Goal: Information Seeking & Learning: Check status

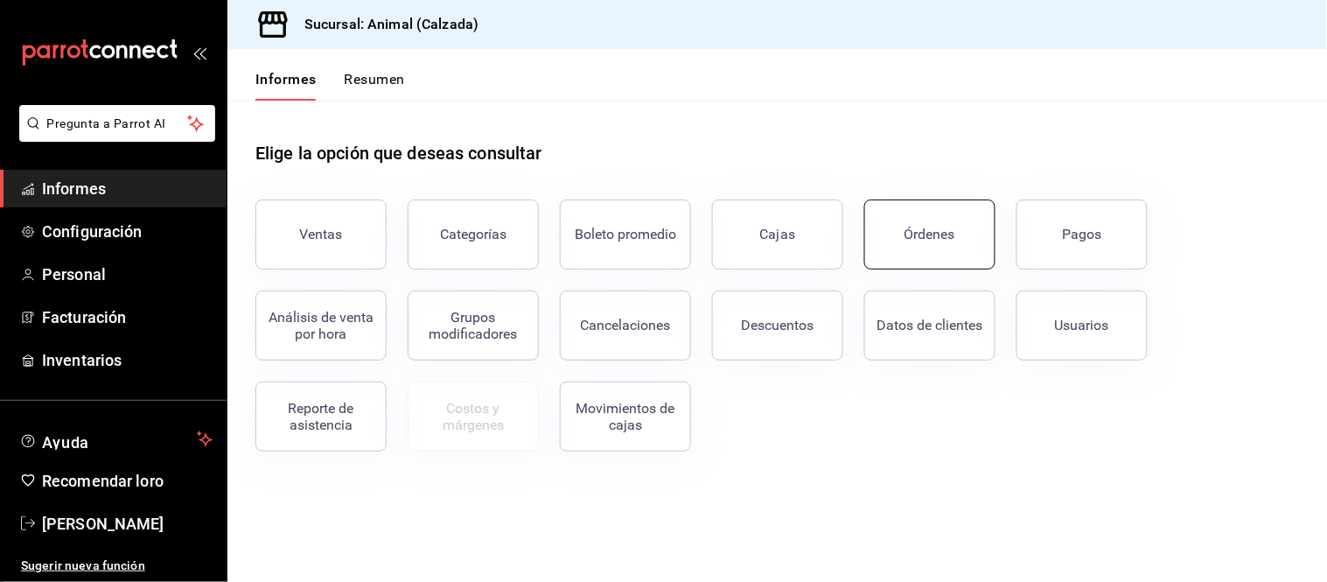
click at [950, 259] on button "Órdenes" at bounding box center [930, 235] width 131 height 70
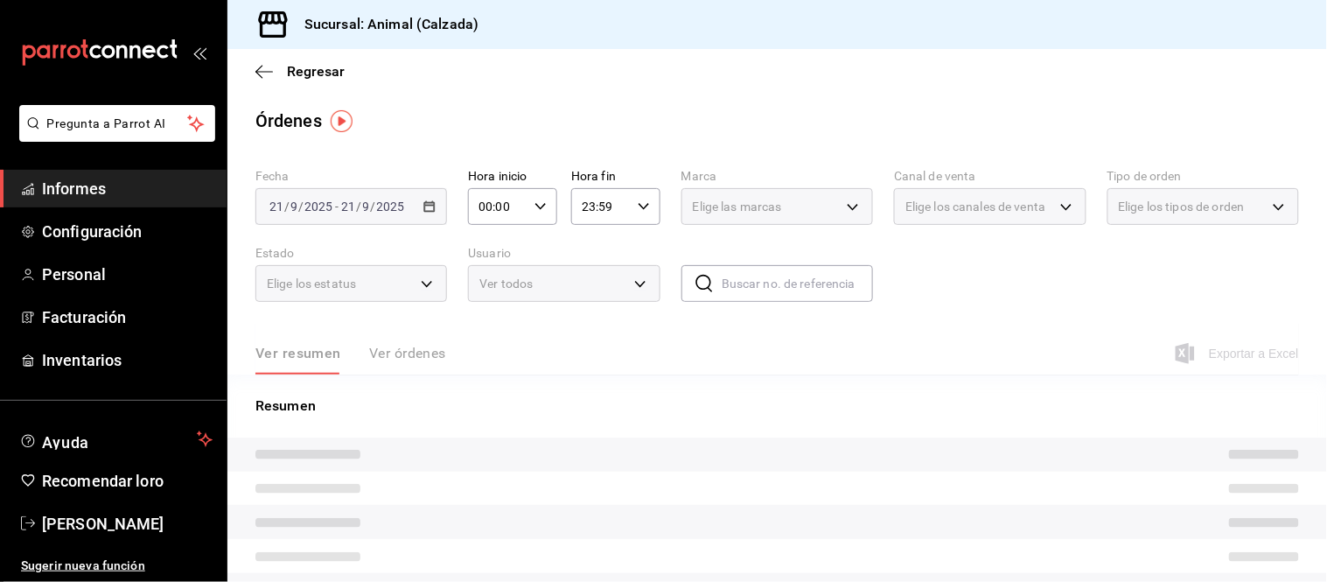
click at [430, 214] on div "2025-09-21 21 / 9 / 2025 - 2025-09-21 21 / 9 / 2025" at bounding box center [352, 206] width 192 height 37
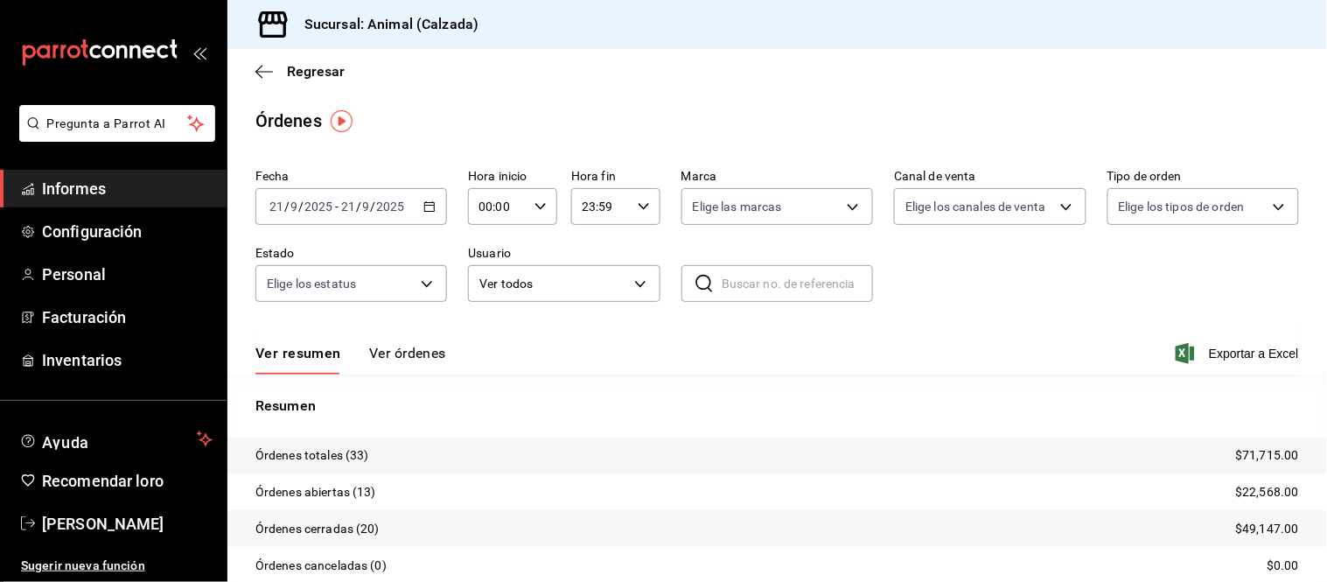
click at [427, 214] on div "2025-09-21 21 / 9 / 2025 - 2025-09-21 21 / 9 / 2025" at bounding box center [352, 206] width 192 height 37
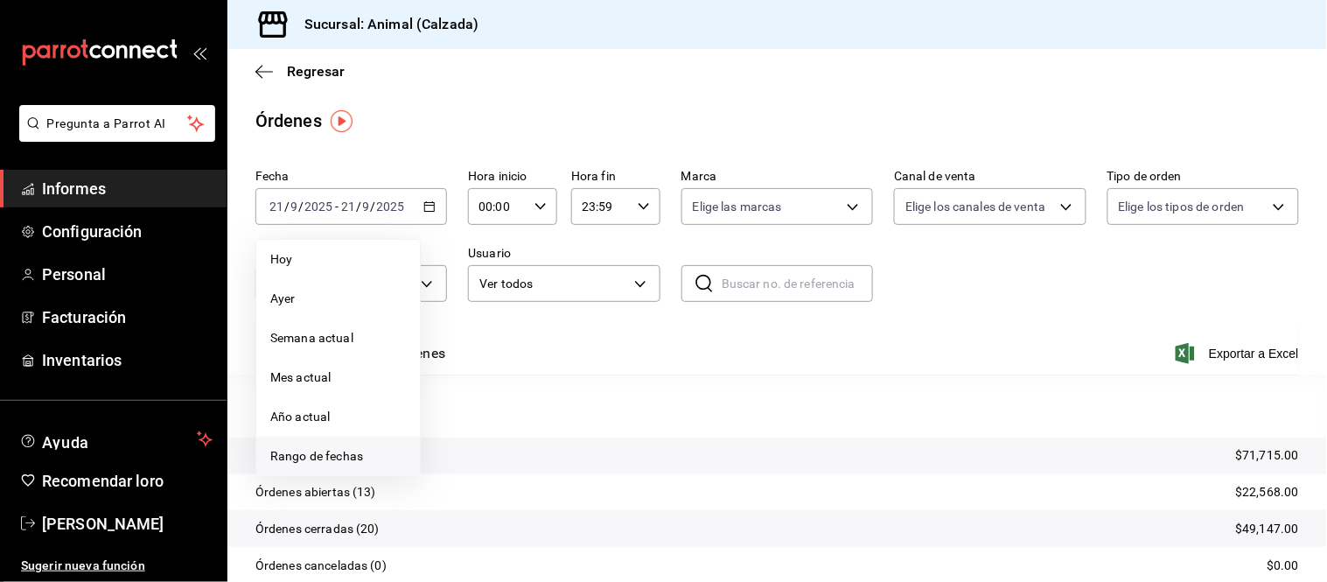
click at [351, 446] on li "Rango de fechas" at bounding box center [338, 456] width 164 height 39
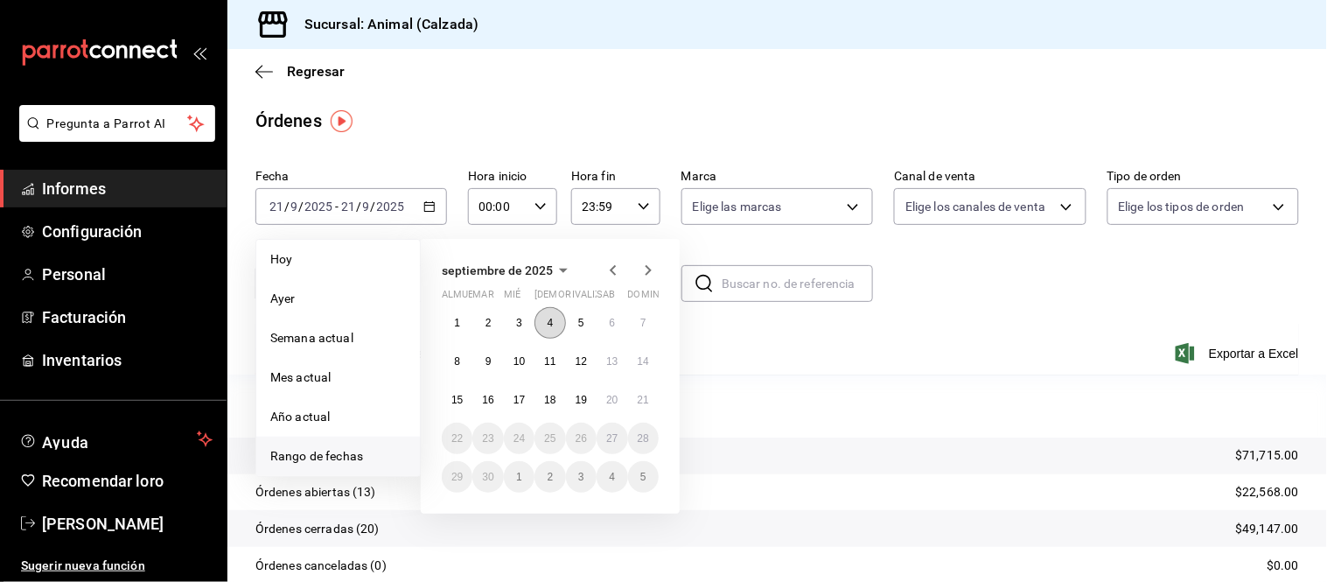
click at [549, 329] on button "4" at bounding box center [550, 323] width 31 height 32
click at [584, 319] on button "5" at bounding box center [581, 323] width 31 height 32
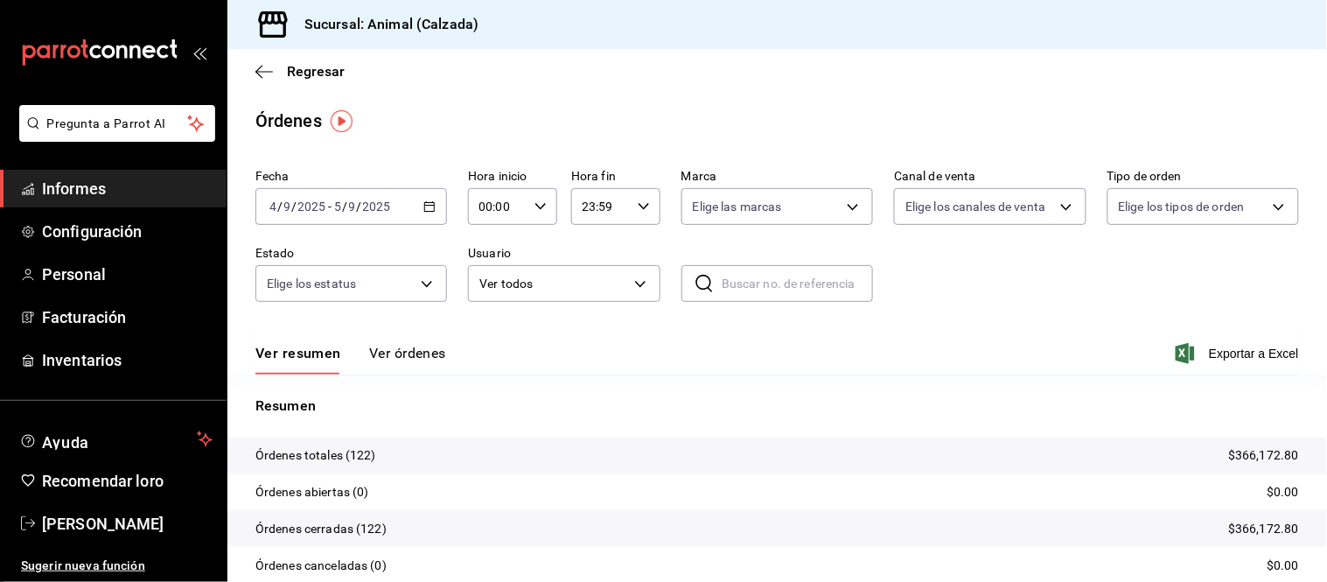
click at [535, 210] on icon "button" at bounding box center [541, 206] width 12 height 12
click at [487, 266] on font "05" at bounding box center [487, 268] width 14 height 14
type input "05:00"
click at [407, 359] on div at bounding box center [663, 291] width 1327 height 582
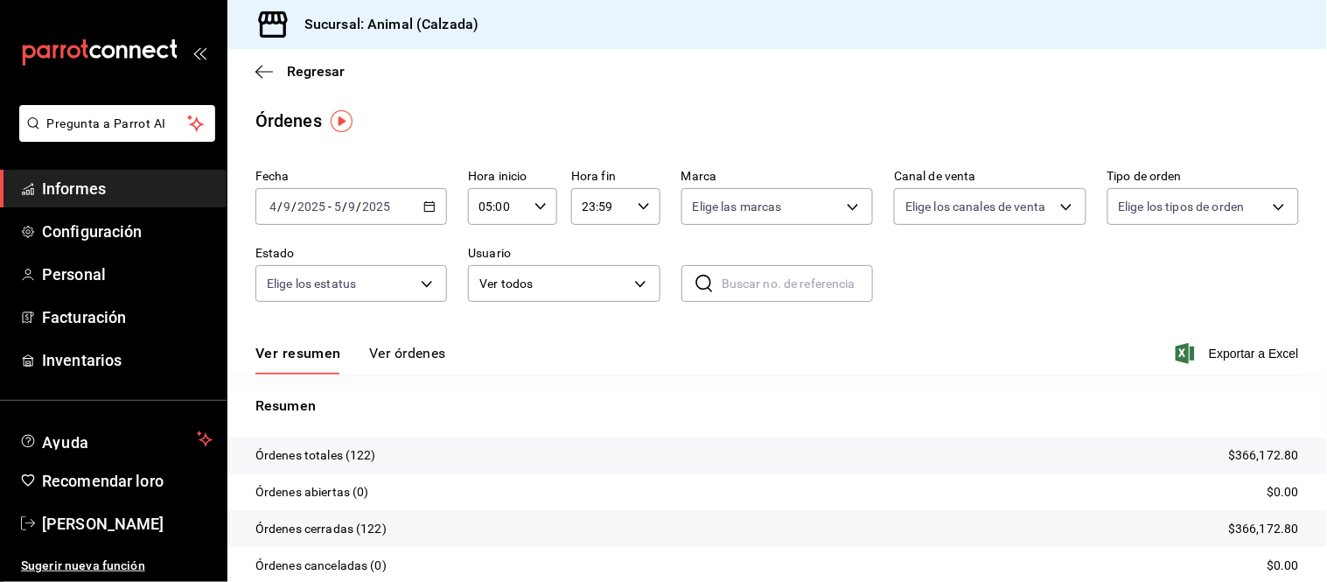
click at [406, 357] on font "Ver órdenes" at bounding box center [407, 353] width 77 height 17
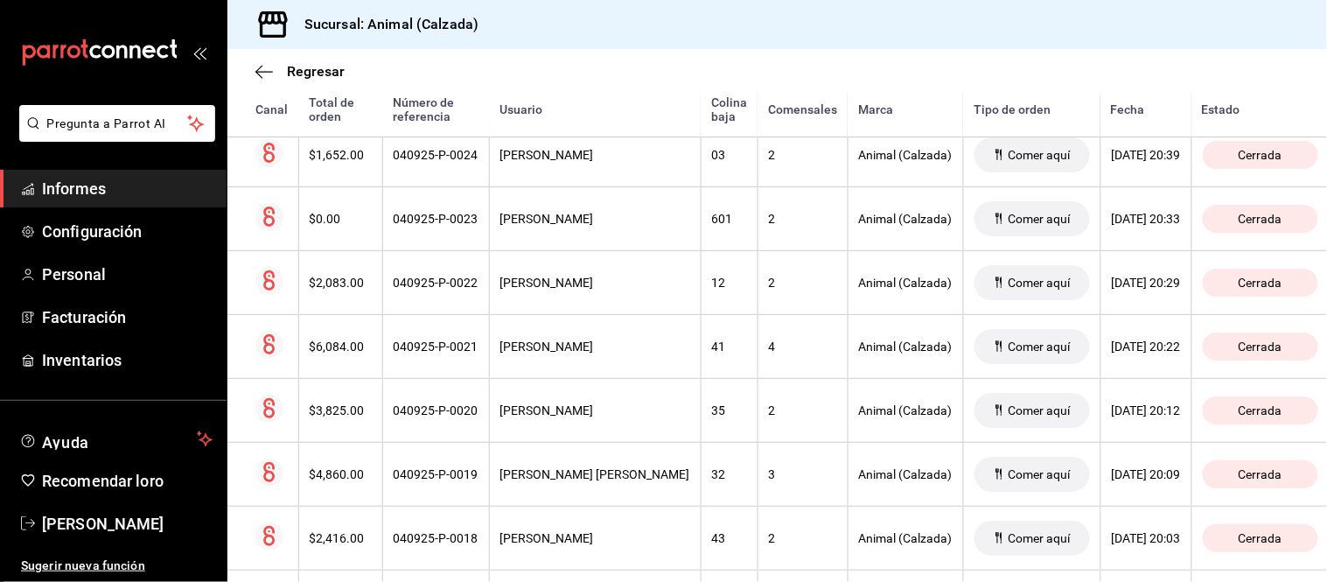
scroll to position [6661, 0]
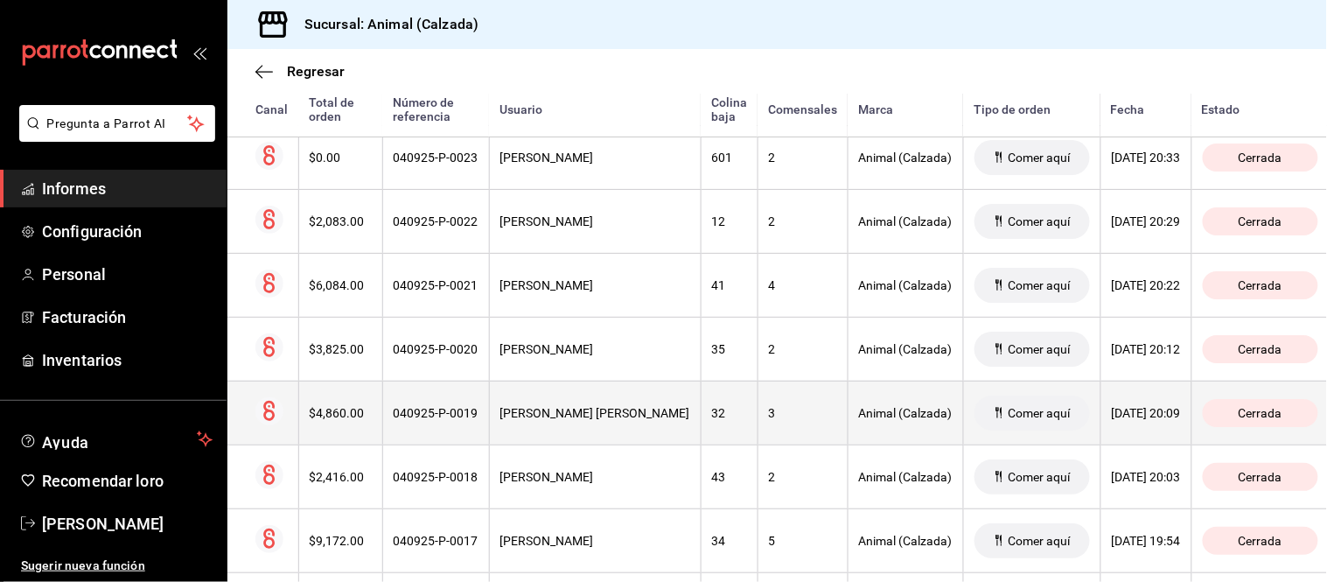
click at [870, 400] on th "Animal (Calzada)" at bounding box center [906, 413] width 116 height 64
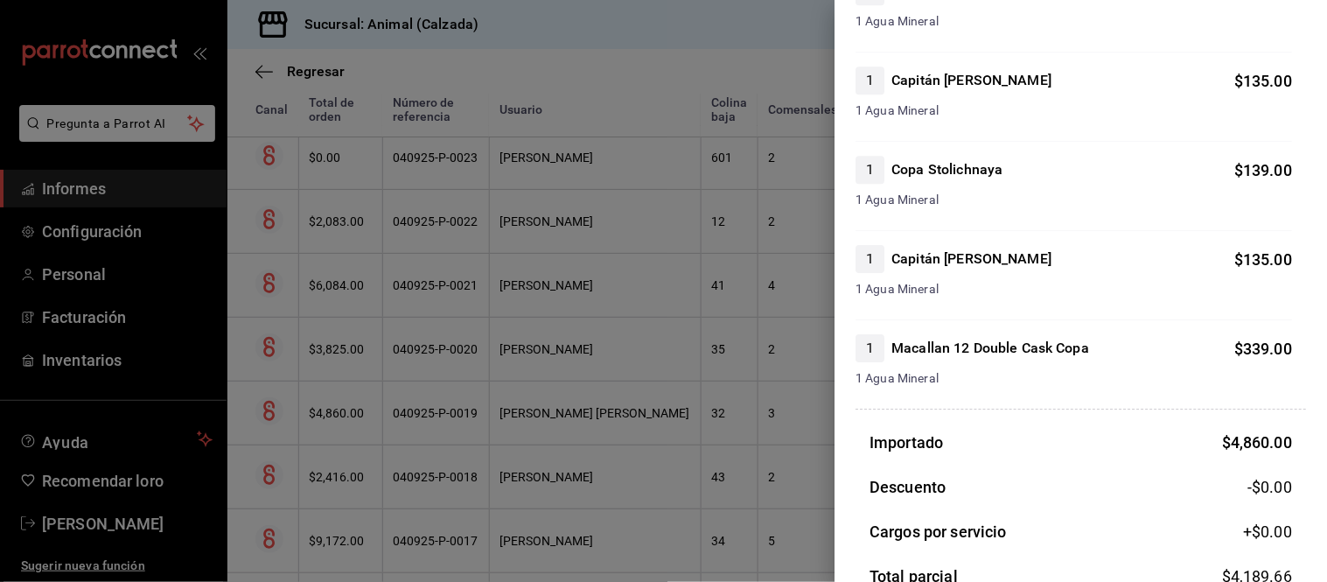
scroll to position [1361, 0]
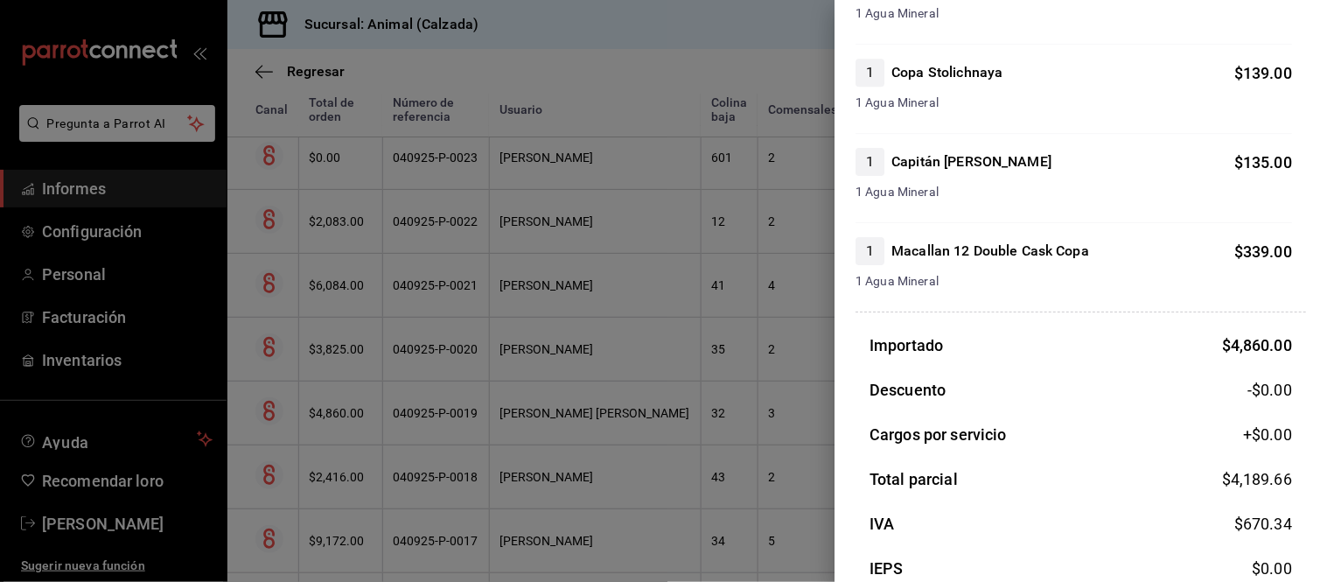
click at [745, 403] on div at bounding box center [663, 291] width 1327 height 582
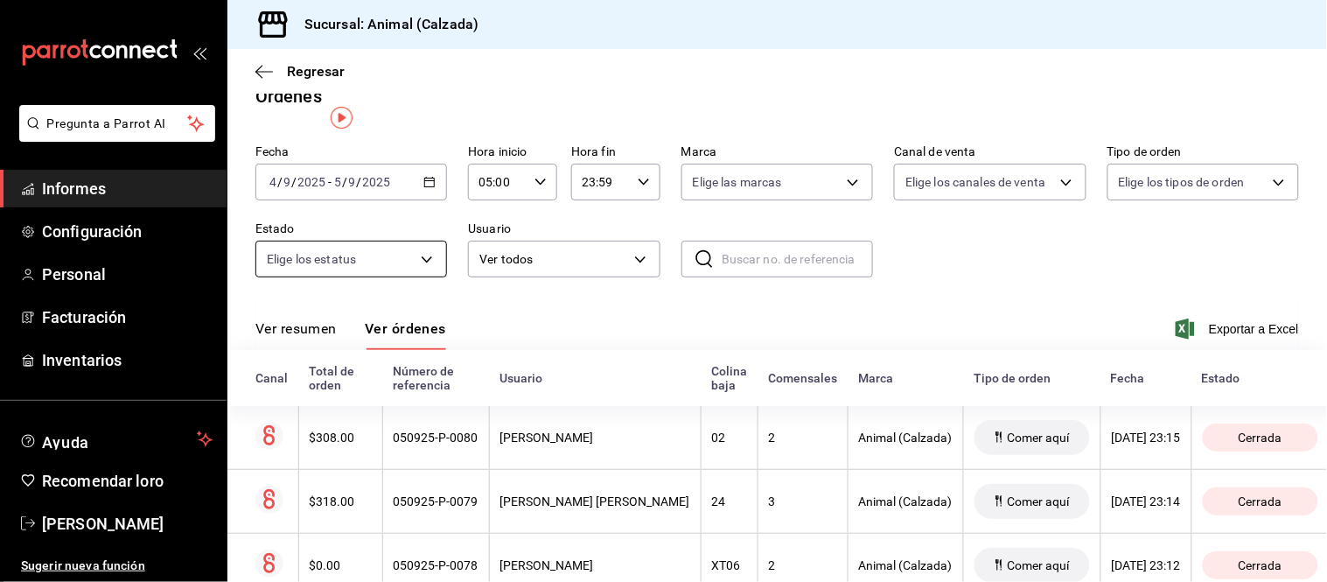
scroll to position [0, 0]
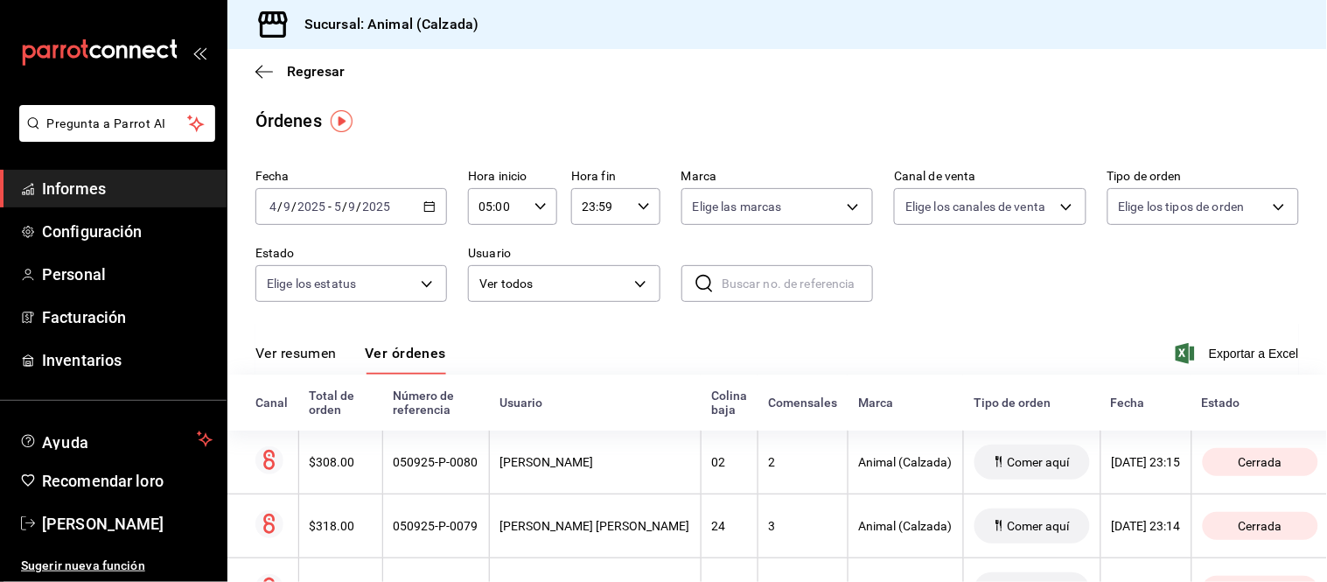
drag, startPoint x: 306, startPoint y: 361, endPoint x: 301, endPoint y: 318, distance: 43.2
click at [306, 360] on font "Ver resumen" at bounding box center [296, 353] width 81 height 17
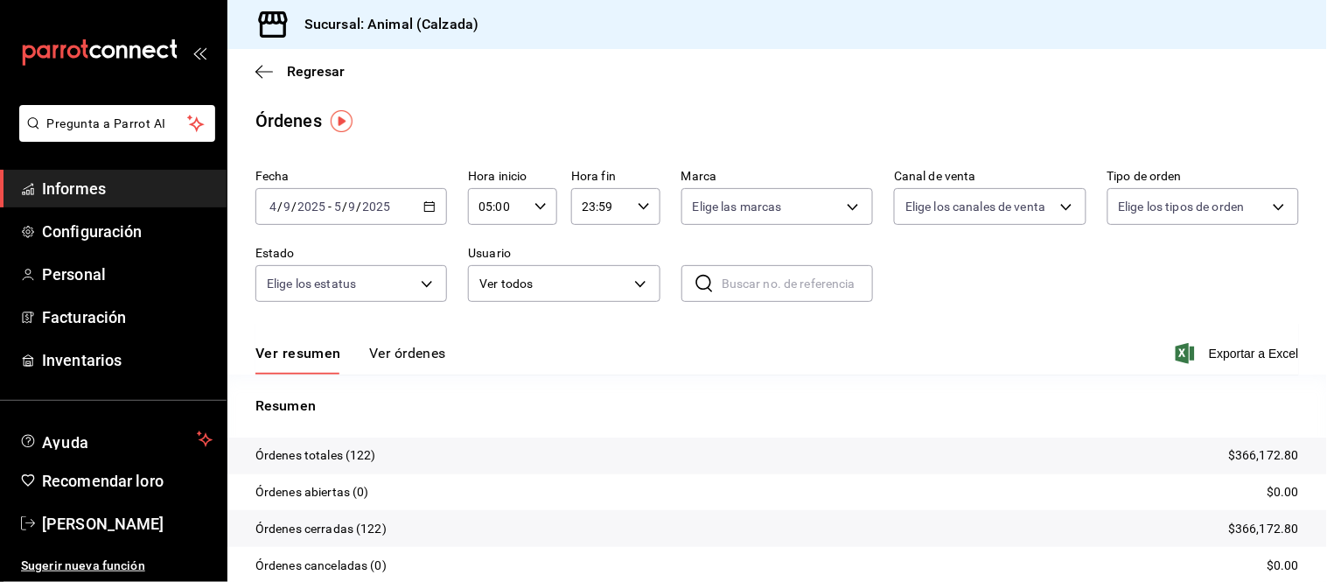
click at [150, 185] on span "Informes" at bounding box center [127, 189] width 171 height 24
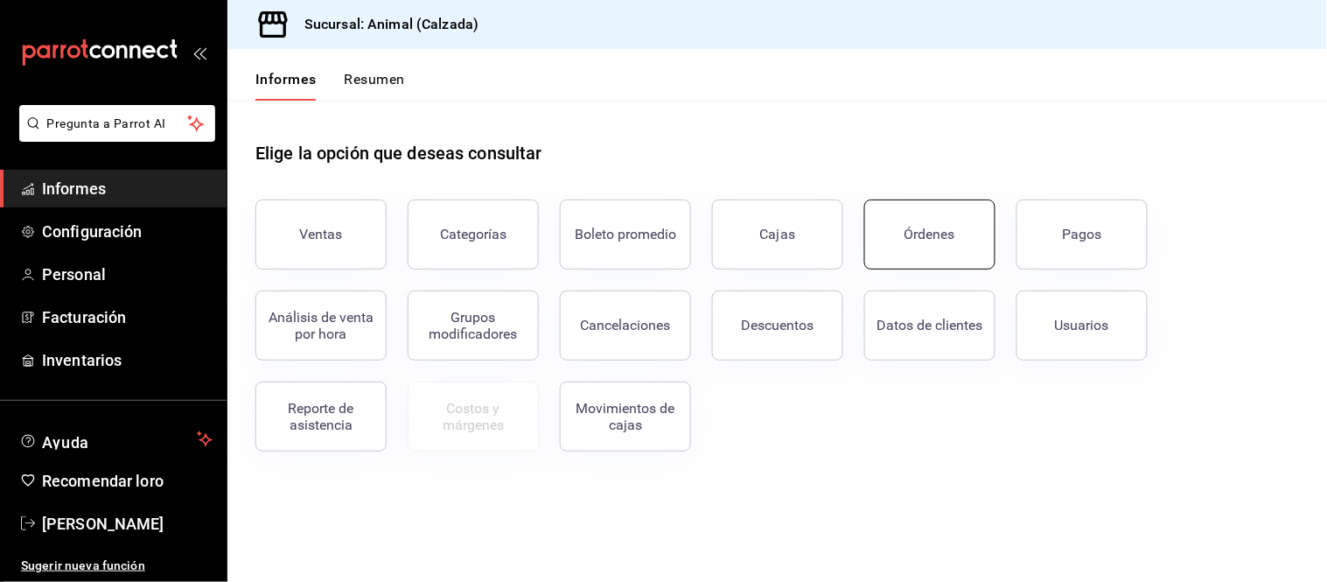
click at [929, 259] on button "Órdenes" at bounding box center [930, 235] width 131 height 70
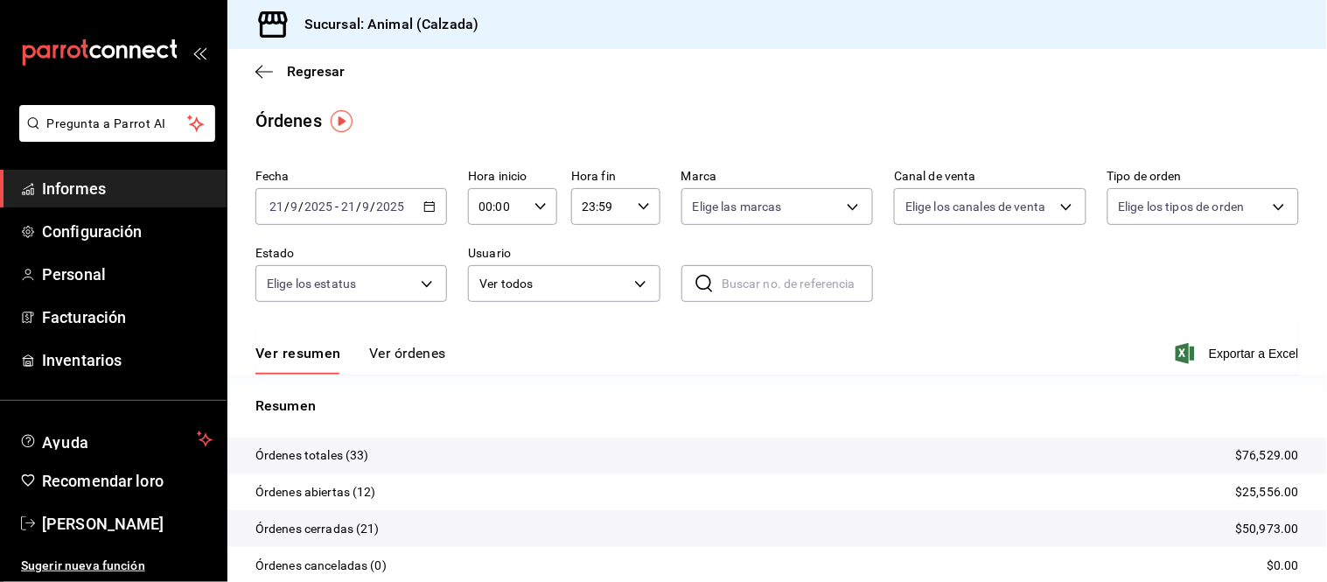
click at [541, 214] on div "00:00 Hora inicio" at bounding box center [512, 206] width 89 height 37
click at [479, 272] on button "05" at bounding box center [487, 267] width 37 height 35
type input "05:00"
click at [412, 386] on div at bounding box center [663, 291] width 1327 height 582
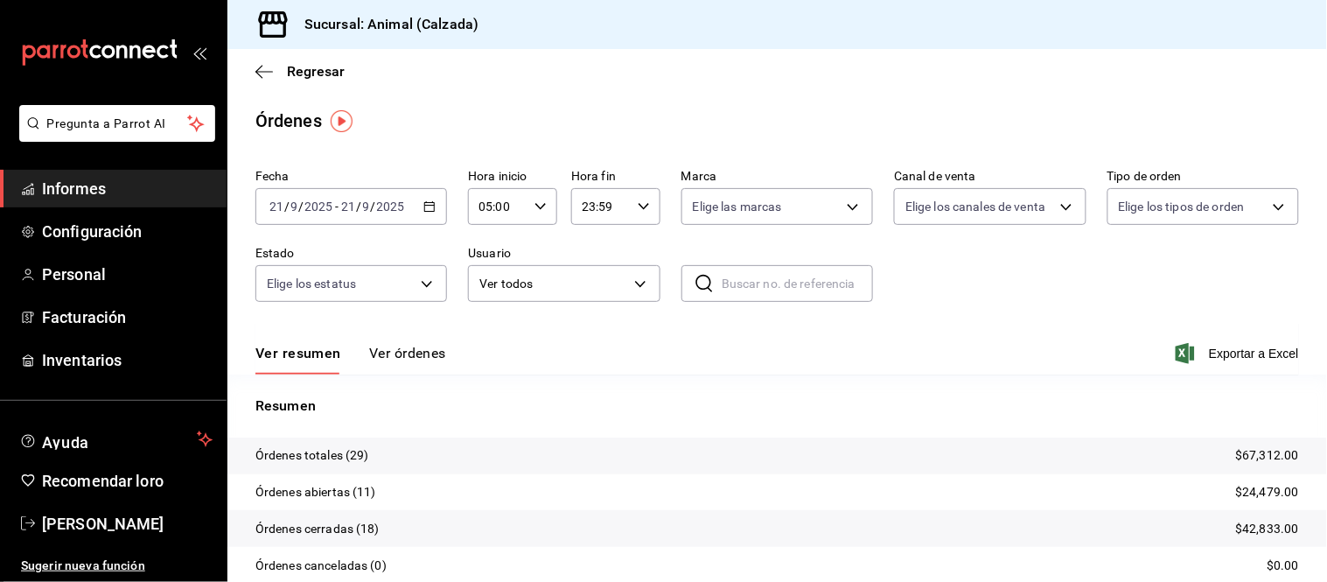
click at [404, 351] on font "Ver órdenes" at bounding box center [407, 353] width 77 height 17
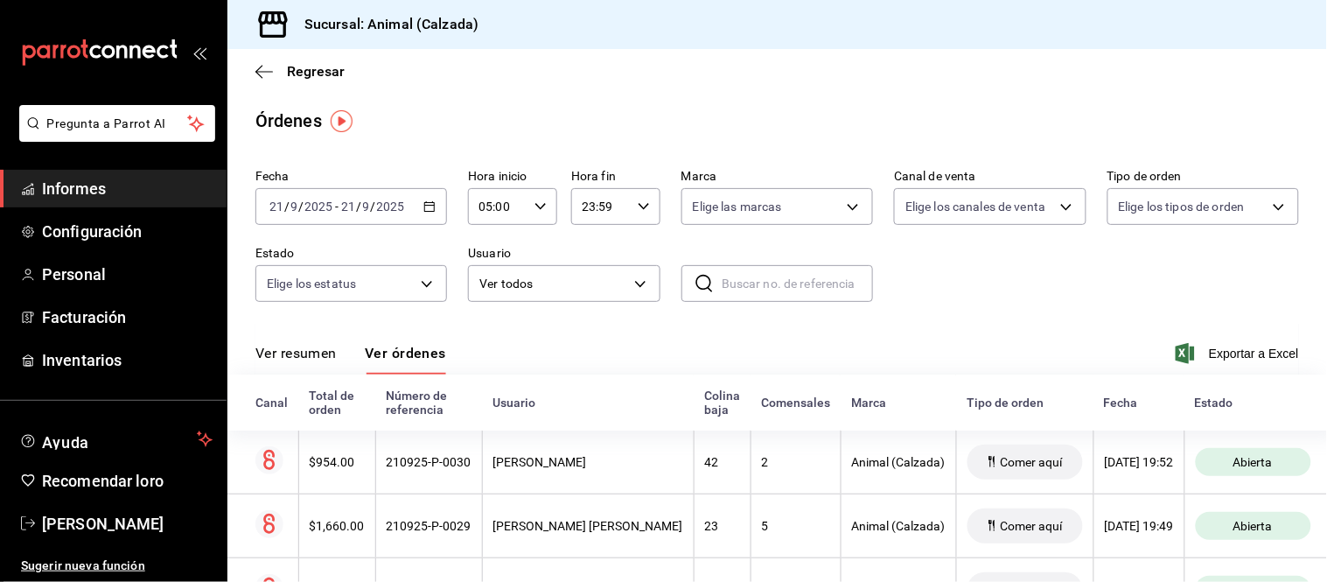
drag, startPoint x: 308, startPoint y: 353, endPoint x: 302, endPoint y: 344, distance: 10.7
click at [308, 354] on font "Ver resumen" at bounding box center [296, 353] width 81 height 17
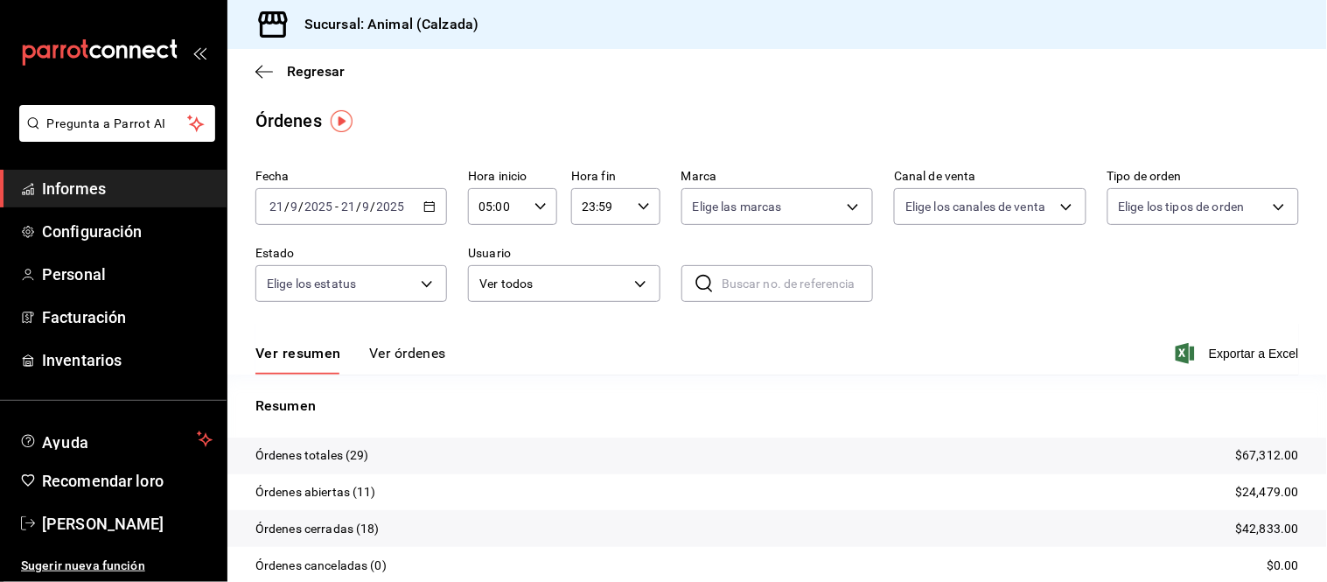
click at [397, 369] on button "Ver órdenes" at bounding box center [407, 359] width 77 height 31
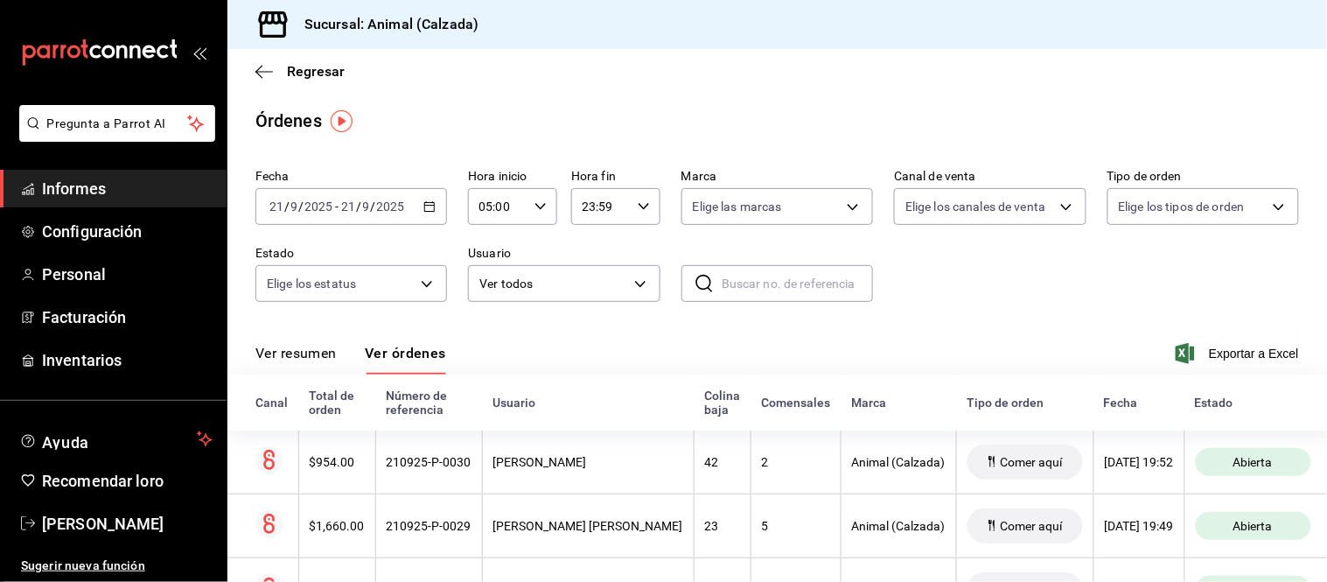
click at [313, 355] on font "Ver resumen" at bounding box center [296, 353] width 81 height 17
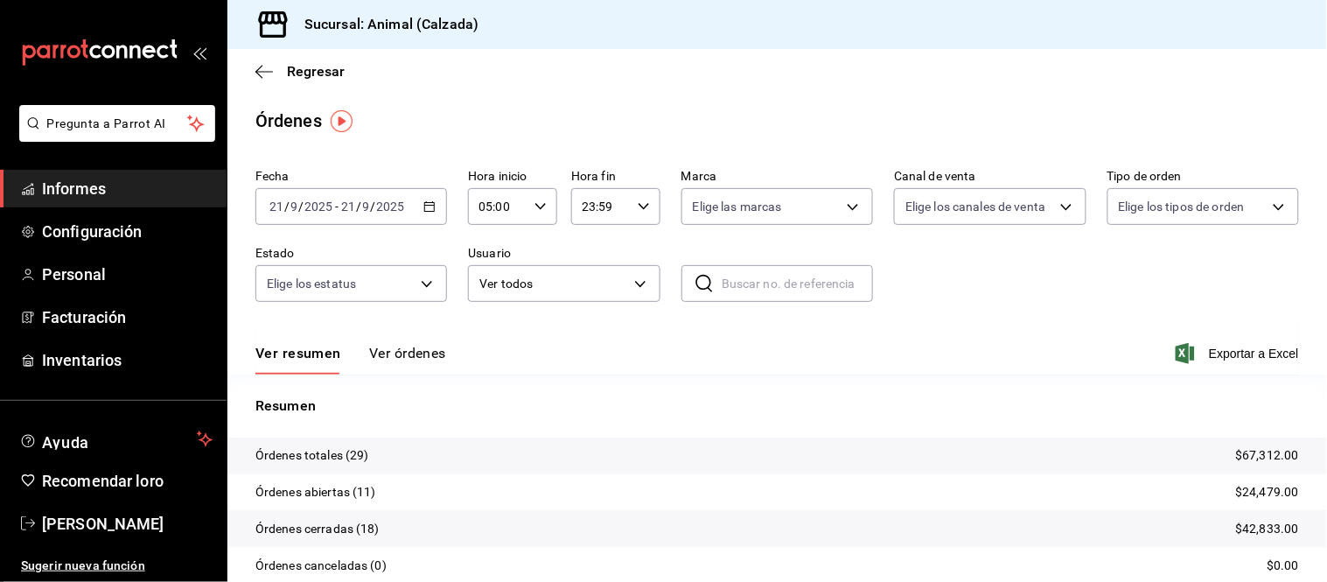
click at [401, 355] on font "Ver órdenes" at bounding box center [407, 353] width 77 height 17
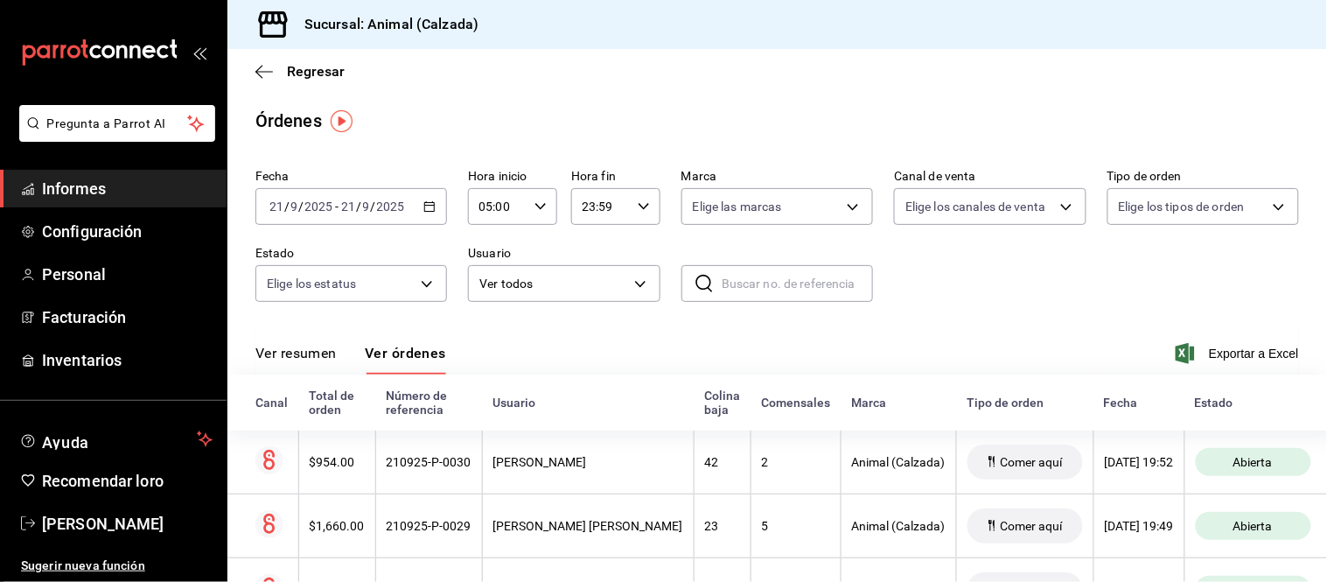
click at [317, 356] on font "Ver resumen" at bounding box center [296, 353] width 81 height 17
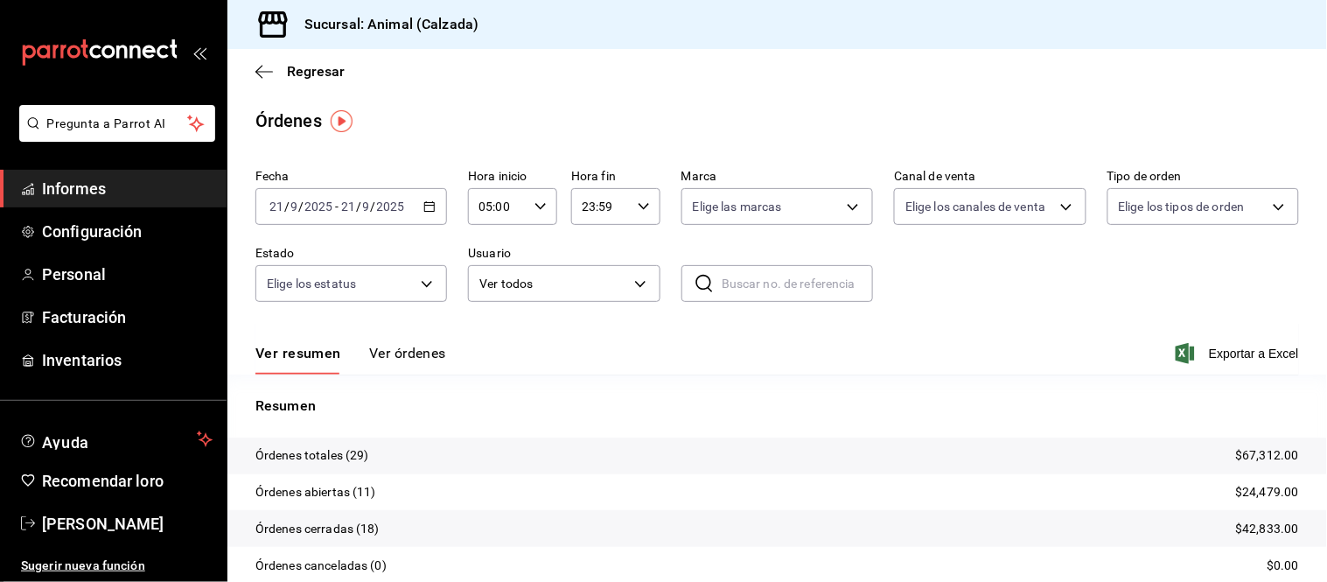
click at [417, 373] on button "Ver órdenes" at bounding box center [407, 359] width 77 height 31
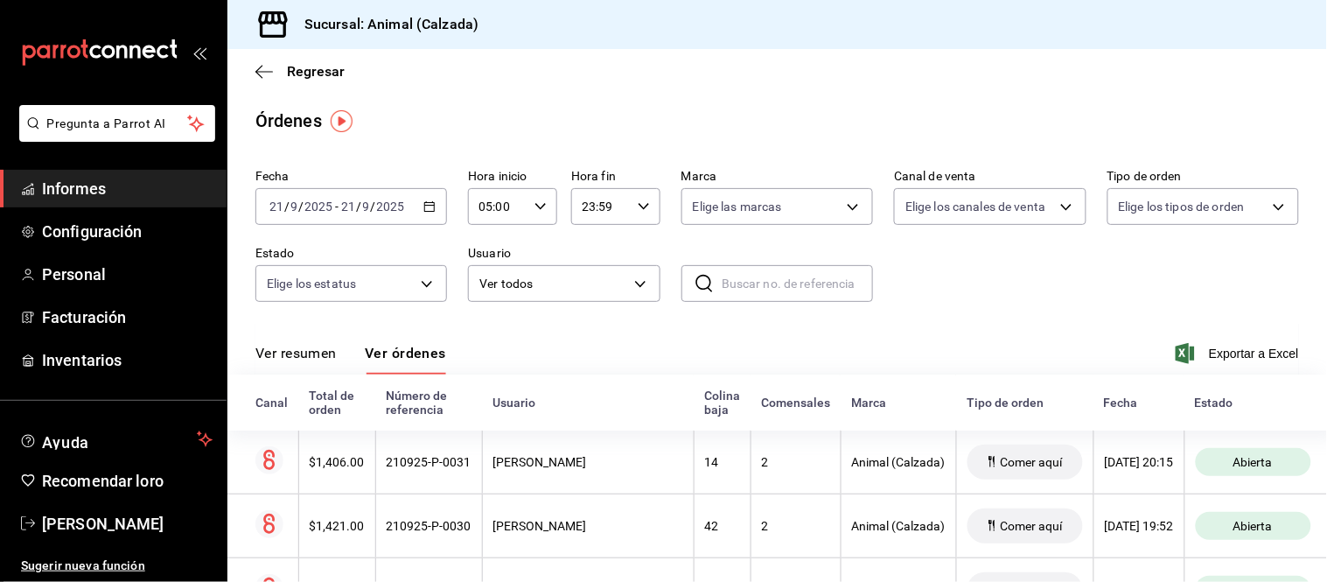
click at [341, 369] on div "Ver resumen Ver órdenes" at bounding box center [351, 359] width 191 height 31
click at [326, 368] on button "Ver resumen" at bounding box center [296, 359] width 81 height 31
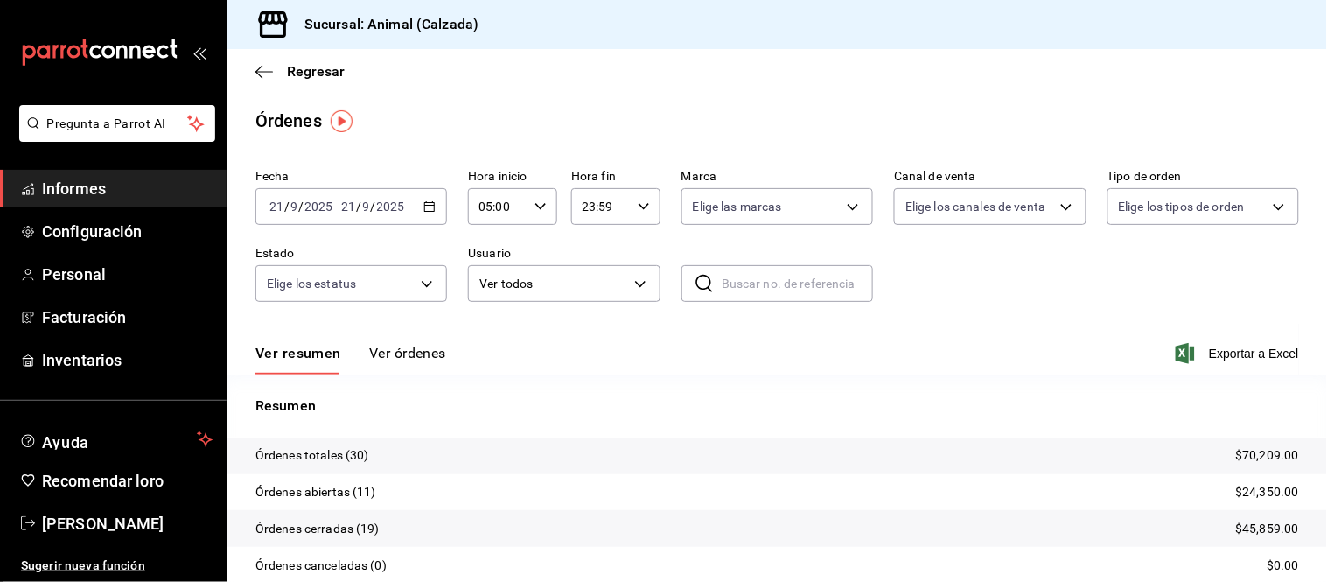
click at [396, 360] on font "Ver órdenes" at bounding box center [407, 353] width 77 height 17
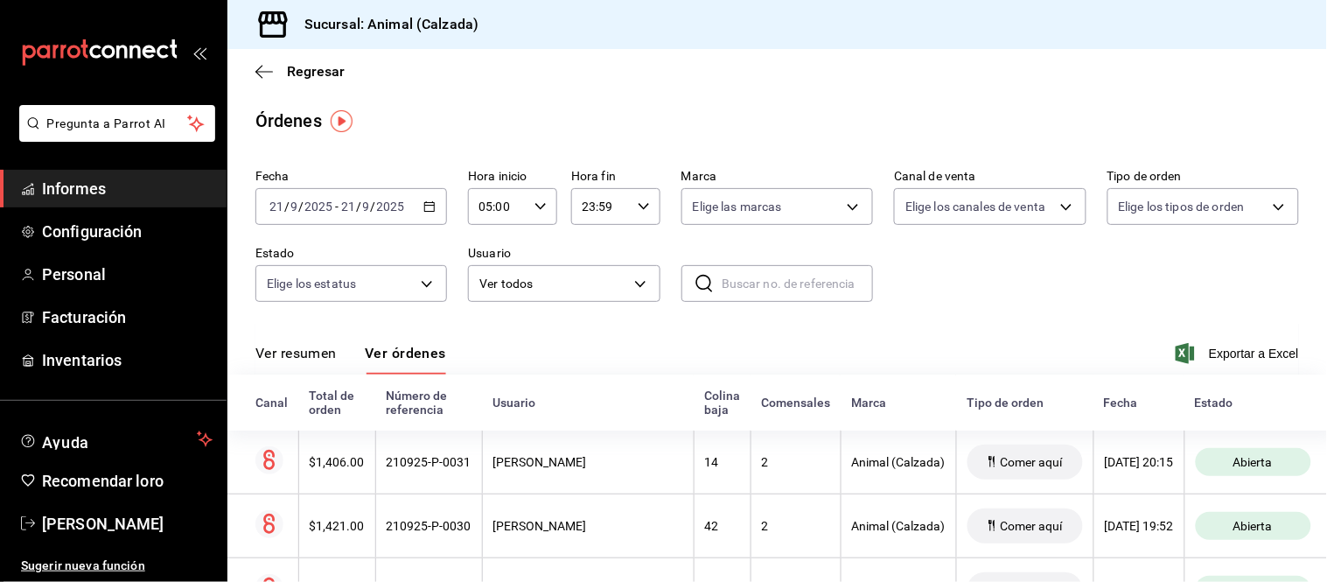
click at [316, 355] on font "Ver resumen" at bounding box center [296, 353] width 81 height 17
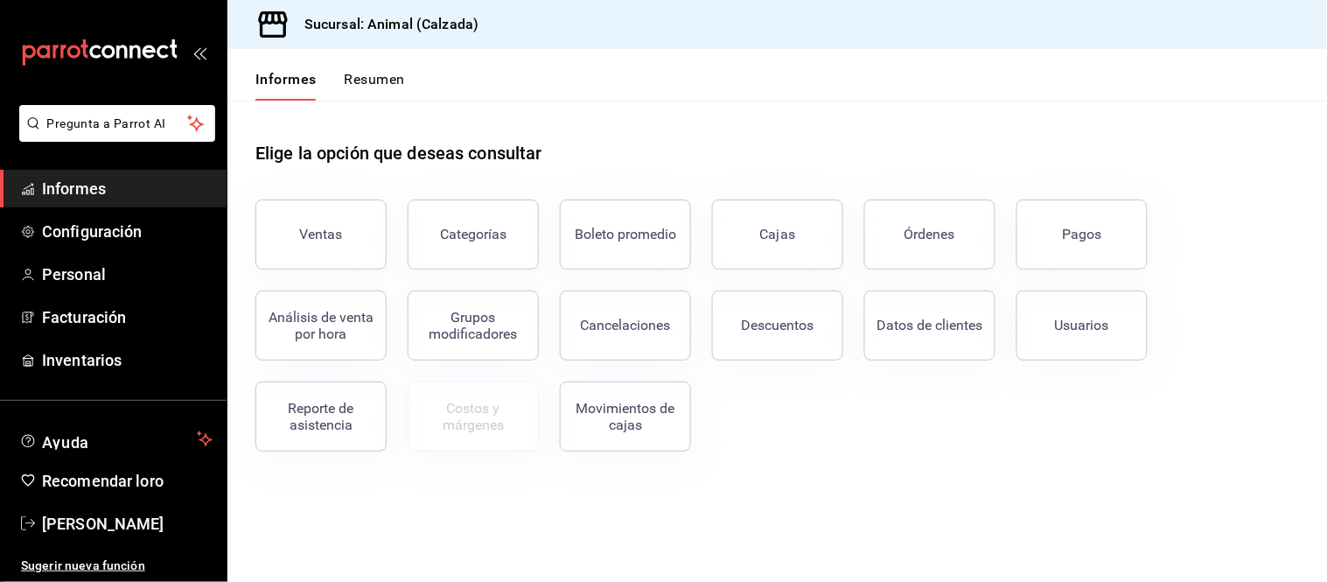
click at [1074, 248] on button "Pagos" at bounding box center [1082, 235] width 131 height 70
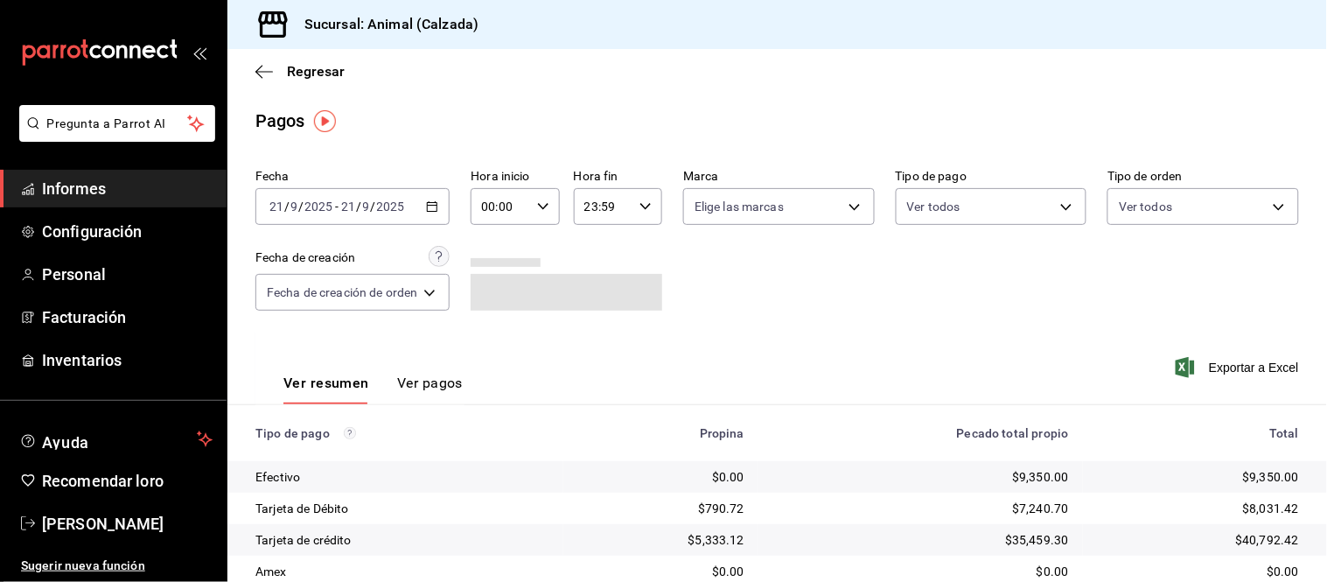
click at [543, 202] on icon "button" at bounding box center [543, 206] width 12 height 12
click at [479, 257] on button "05" at bounding box center [495, 267] width 37 height 35
type input "05:00"
click at [436, 382] on div at bounding box center [663, 291] width 1327 height 582
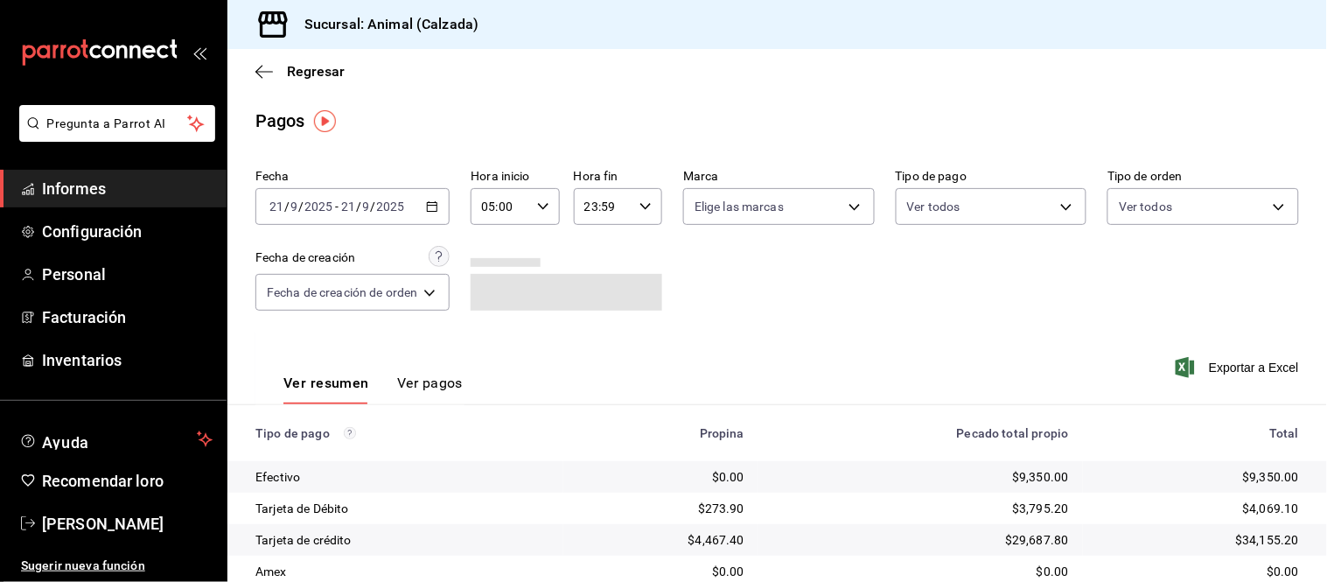
click at [422, 390] on font "Ver pagos" at bounding box center [430, 383] width 66 height 17
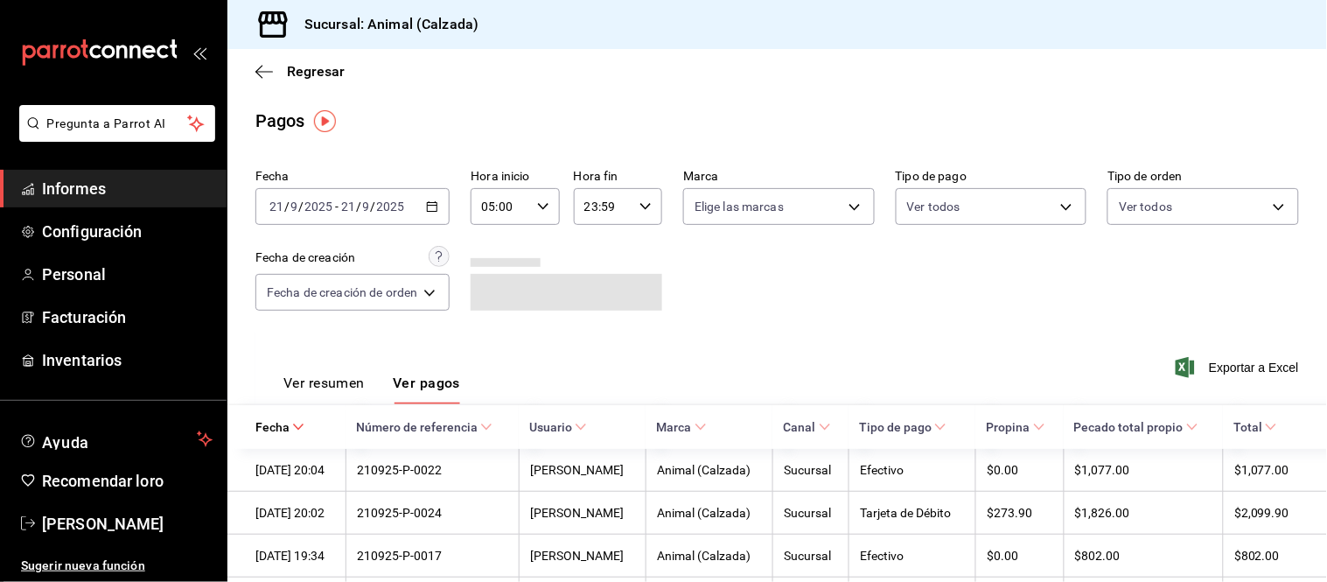
click at [316, 389] on font "Ver resumen" at bounding box center [324, 383] width 81 height 17
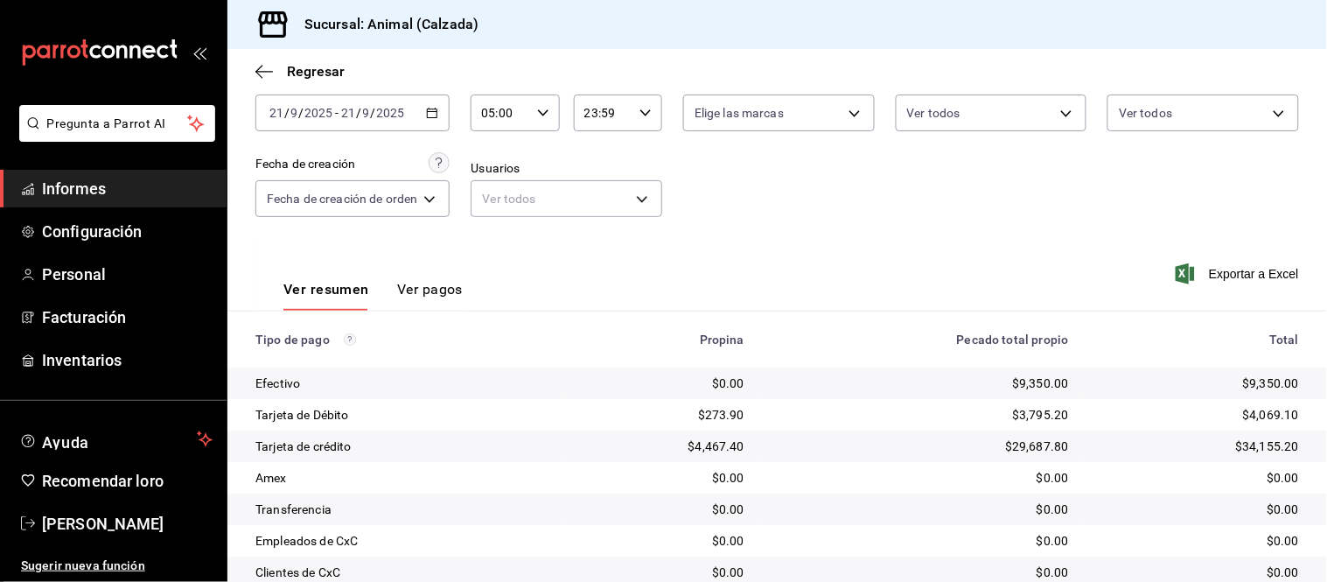
scroll to position [191, 0]
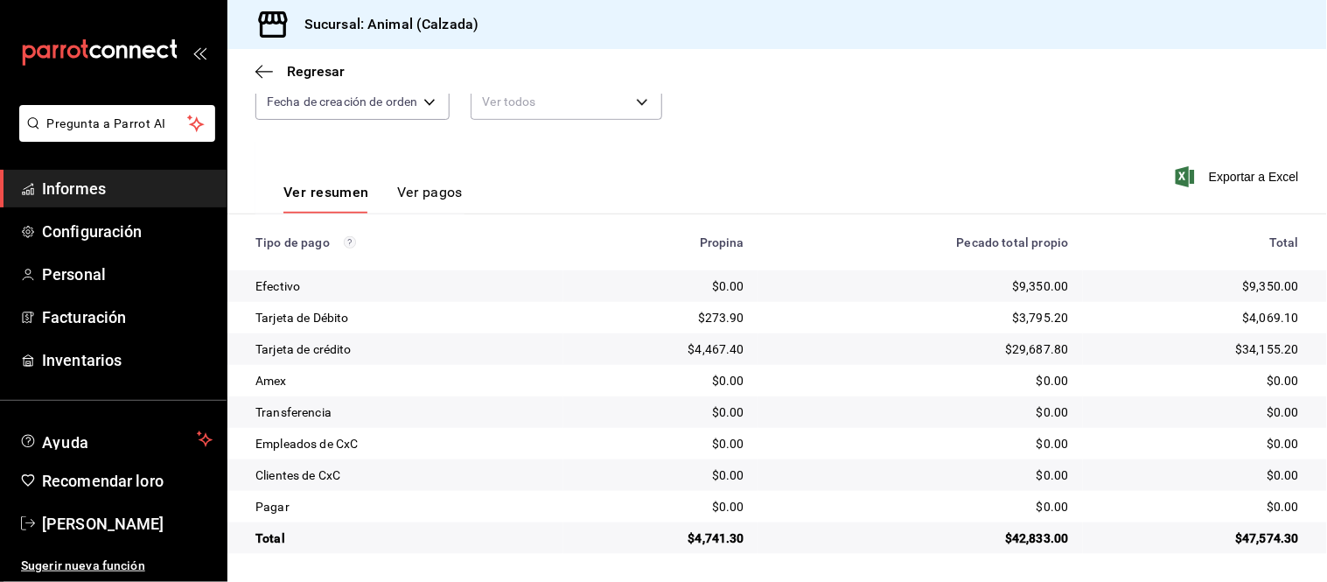
click at [403, 189] on font "Ver pagos" at bounding box center [430, 192] width 66 height 17
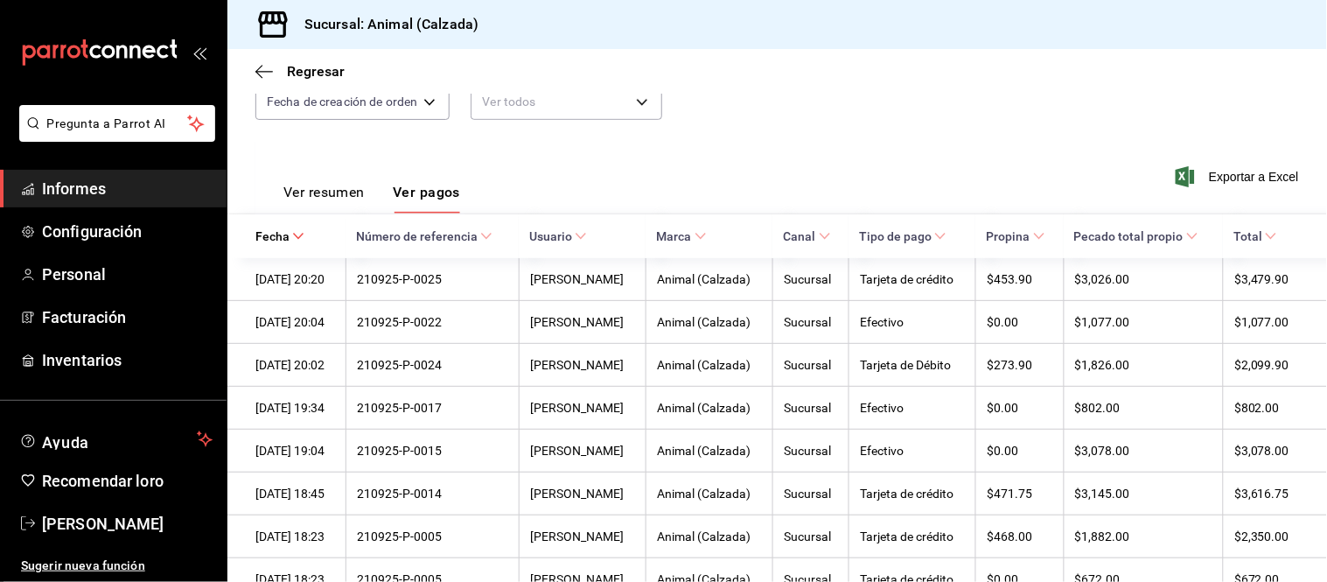
click at [345, 198] on font "Ver resumen" at bounding box center [324, 192] width 81 height 17
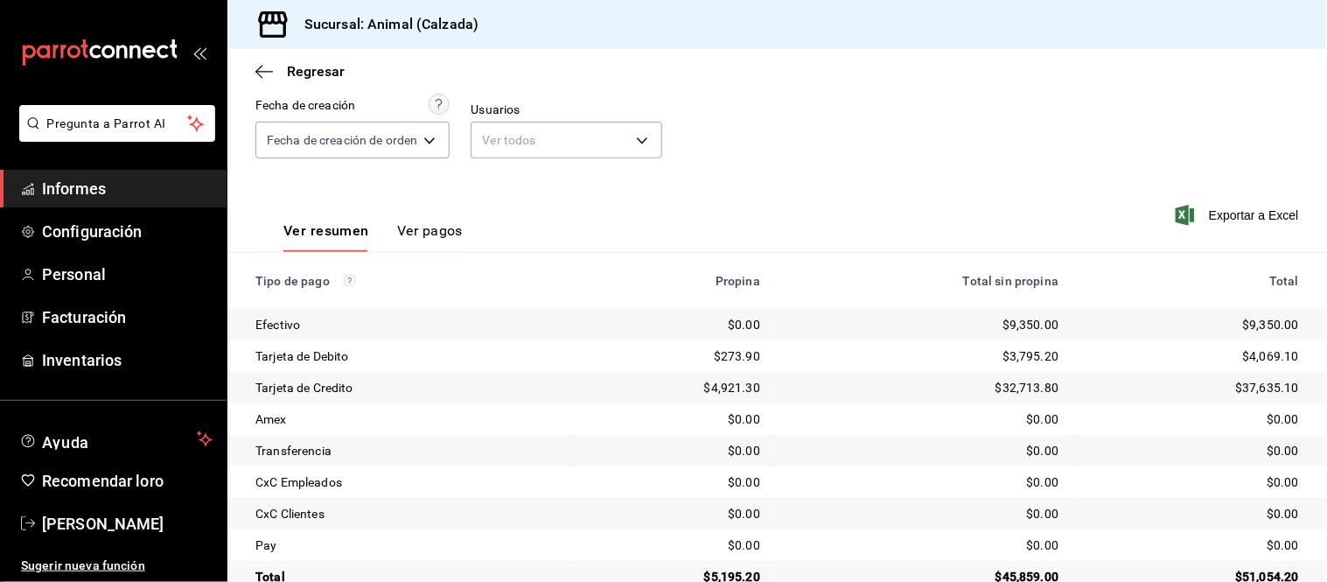
scroll to position [191, 0]
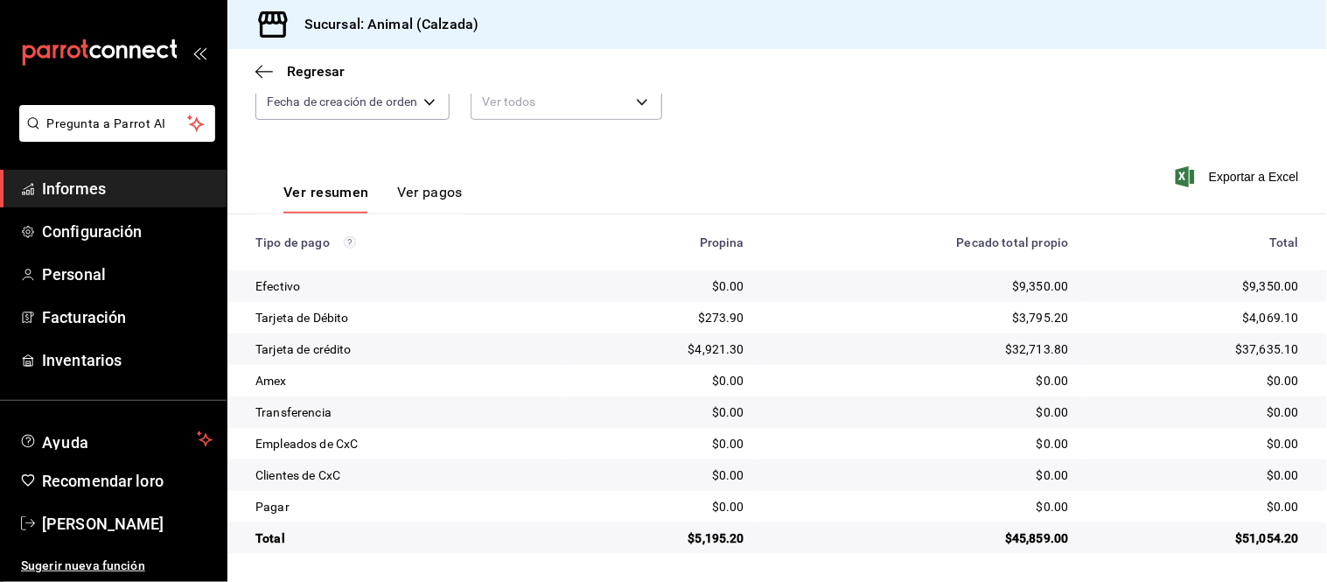
drag, startPoint x: 435, startPoint y: 190, endPoint x: 452, endPoint y: 195, distance: 18.3
click at [435, 189] on font "Ver pagos" at bounding box center [430, 192] width 66 height 17
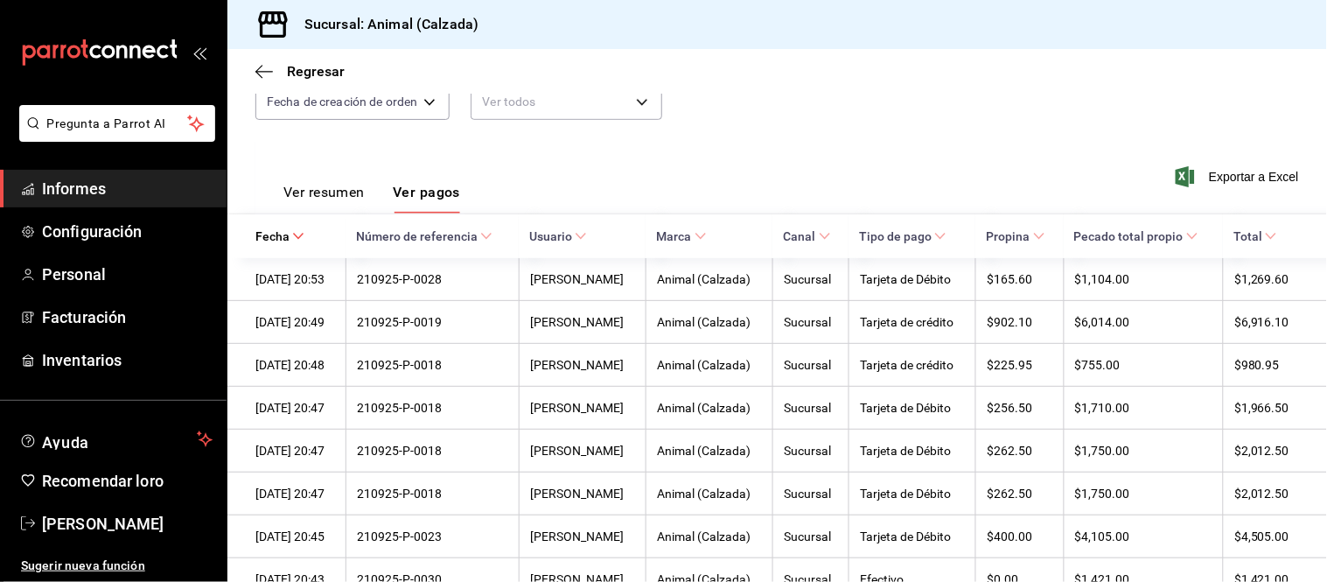
click at [347, 188] on font "Ver resumen" at bounding box center [324, 192] width 81 height 17
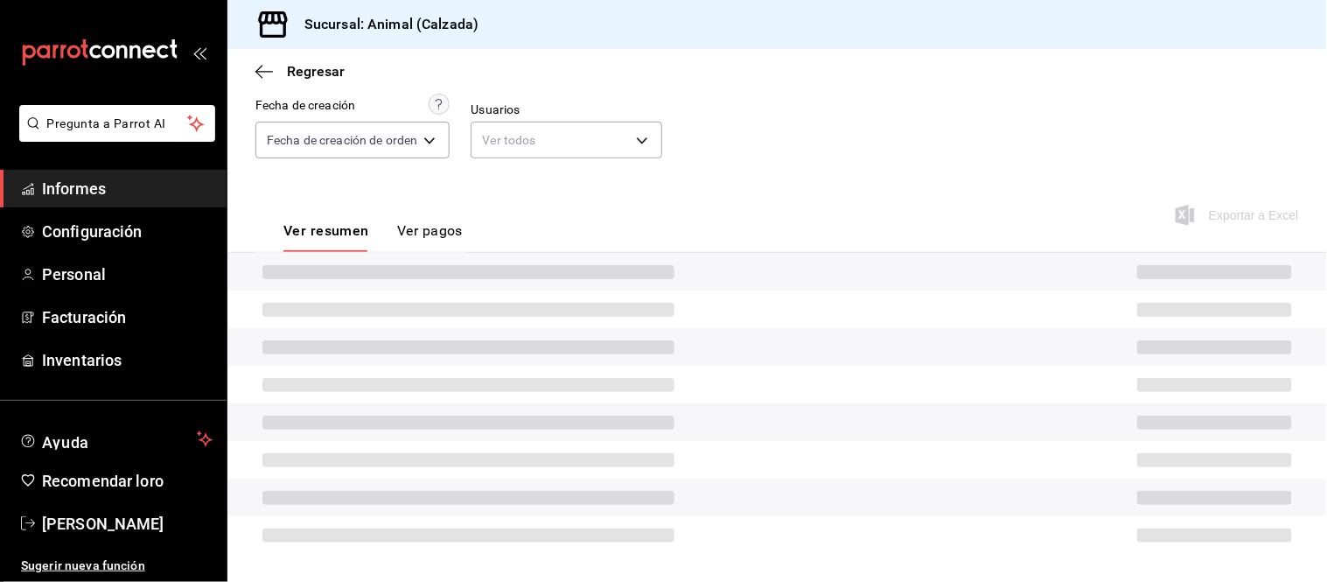
scroll to position [191, 0]
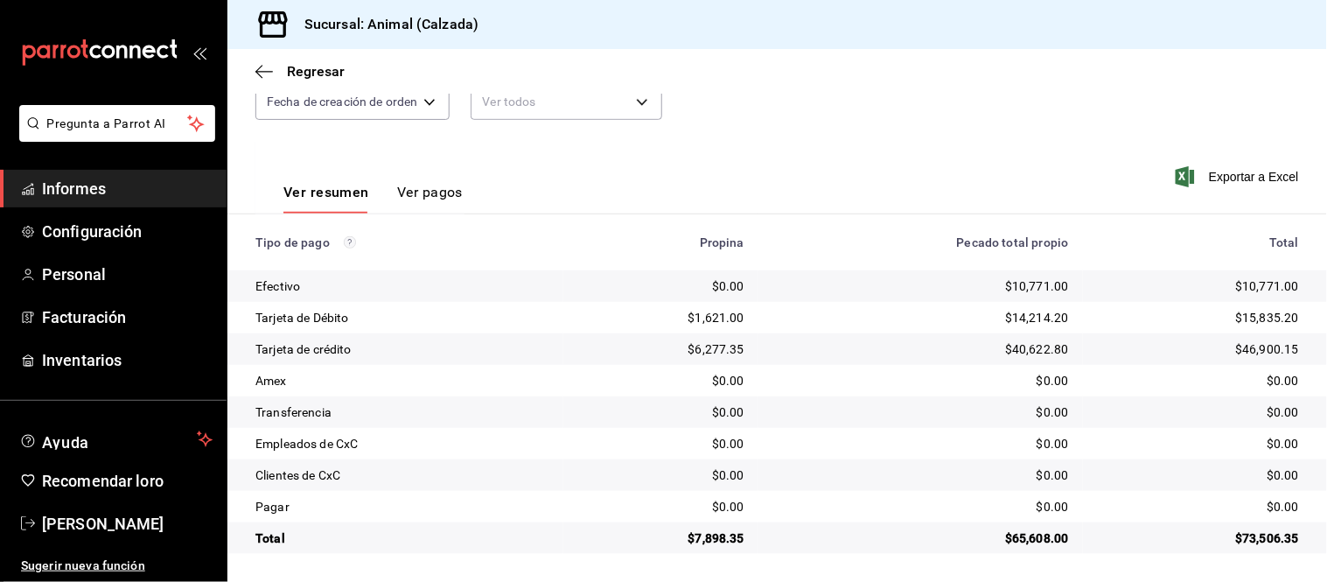
click at [414, 187] on font "Ver pagos" at bounding box center [430, 192] width 66 height 17
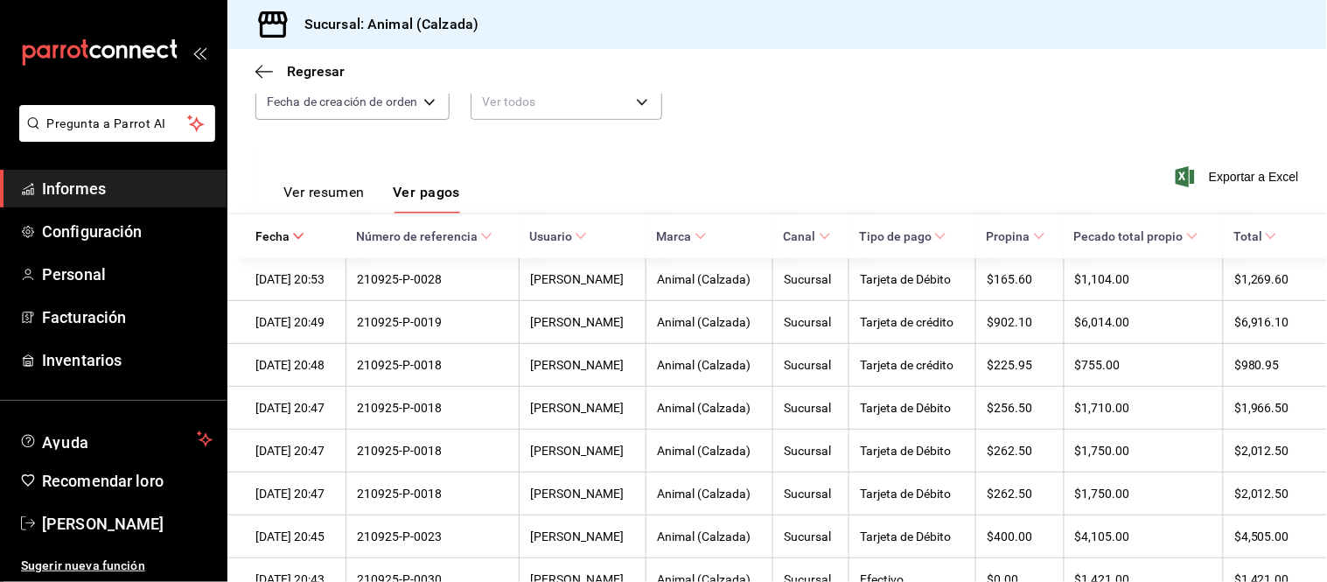
click at [330, 196] on font "Ver resumen" at bounding box center [324, 192] width 81 height 17
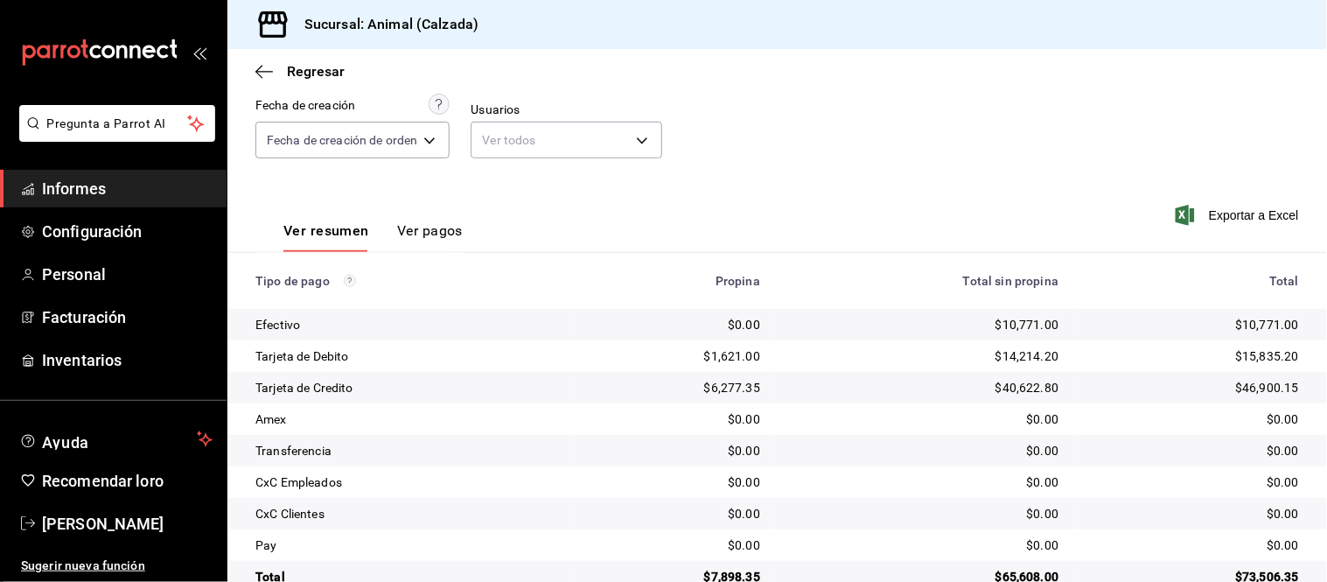
scroll to position [191, 0]
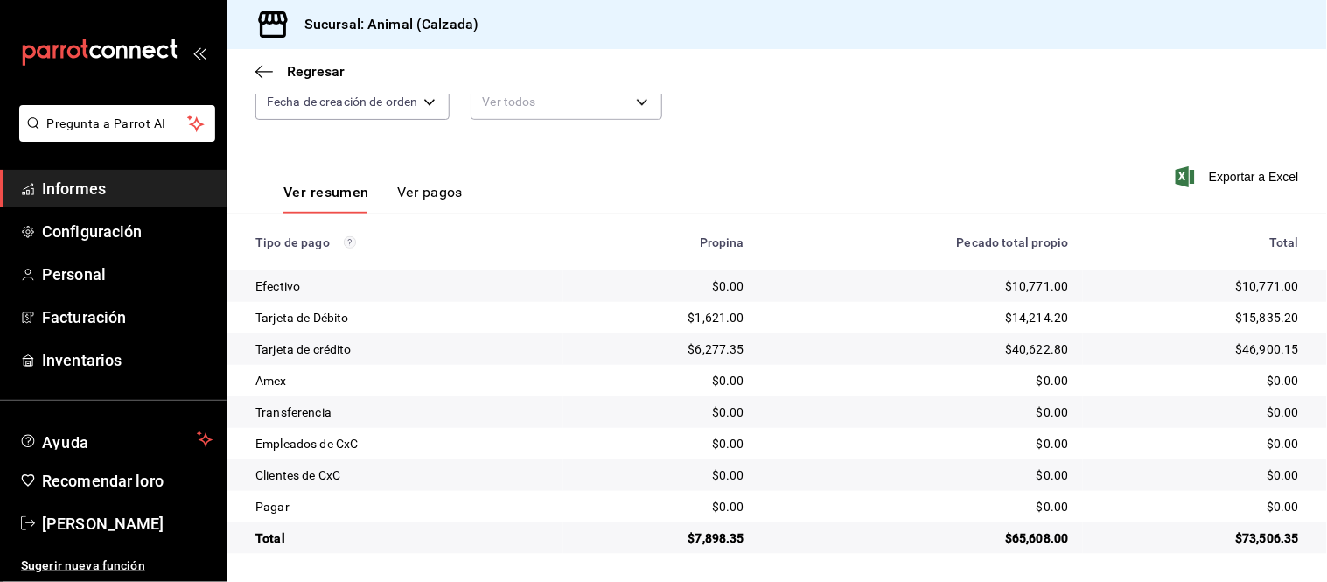
click at [438, 198] on font "Ver pagos" at bounding box center [430, 192] width 66 height 17
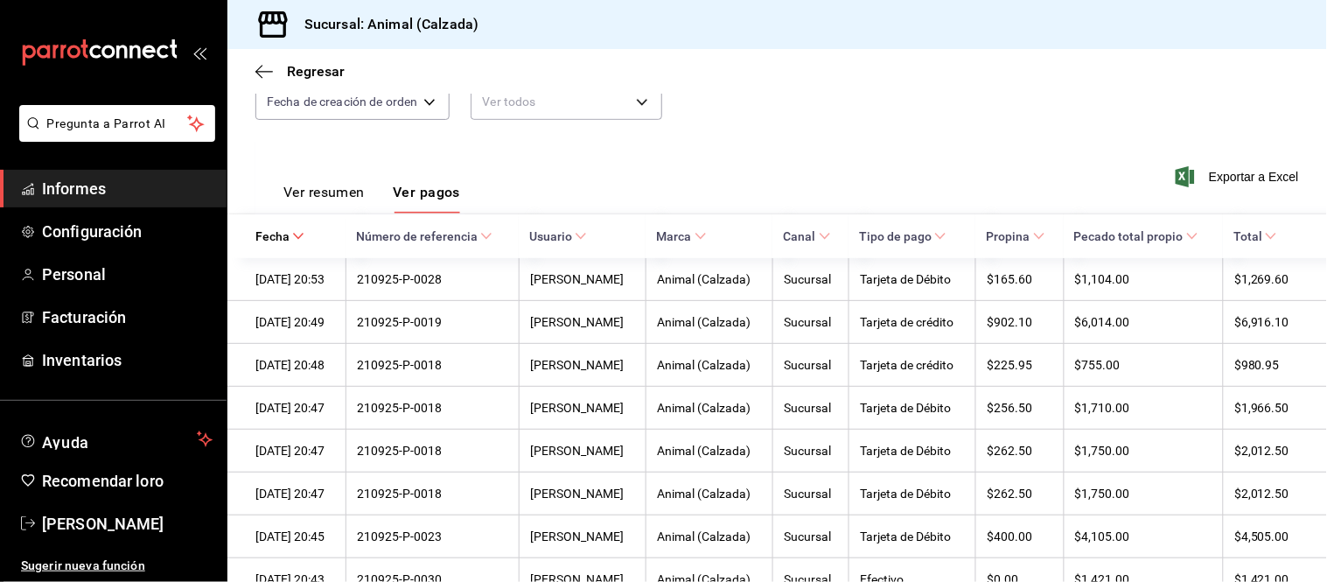
click at [353, 200] on font "Ver resumen" at bounding box center [324, 192] width 81 height 17
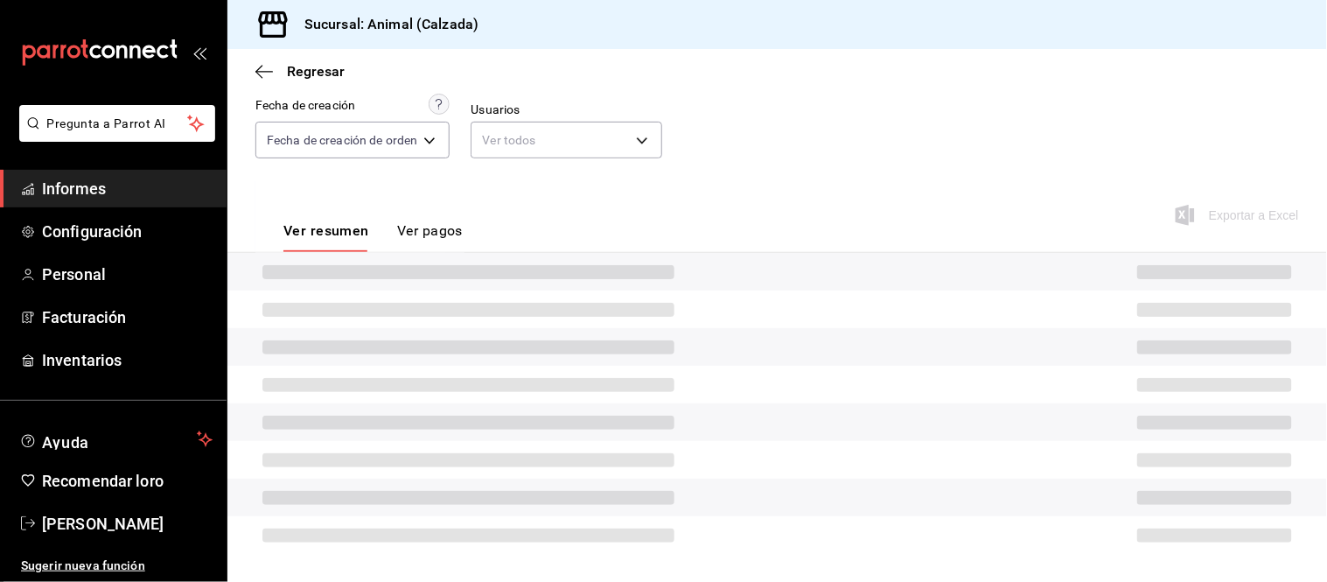
scroll to position [191, 0]
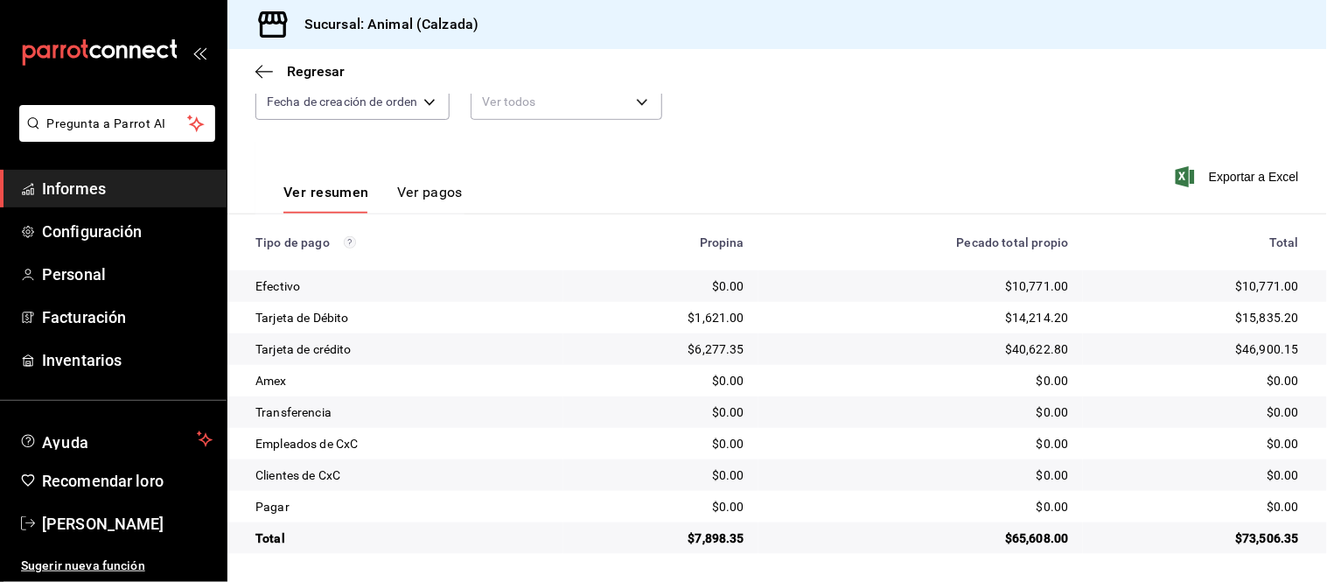
click at [421, 186] on font "Ver pagos" at bounding box center [430, 192] width 66 height 17
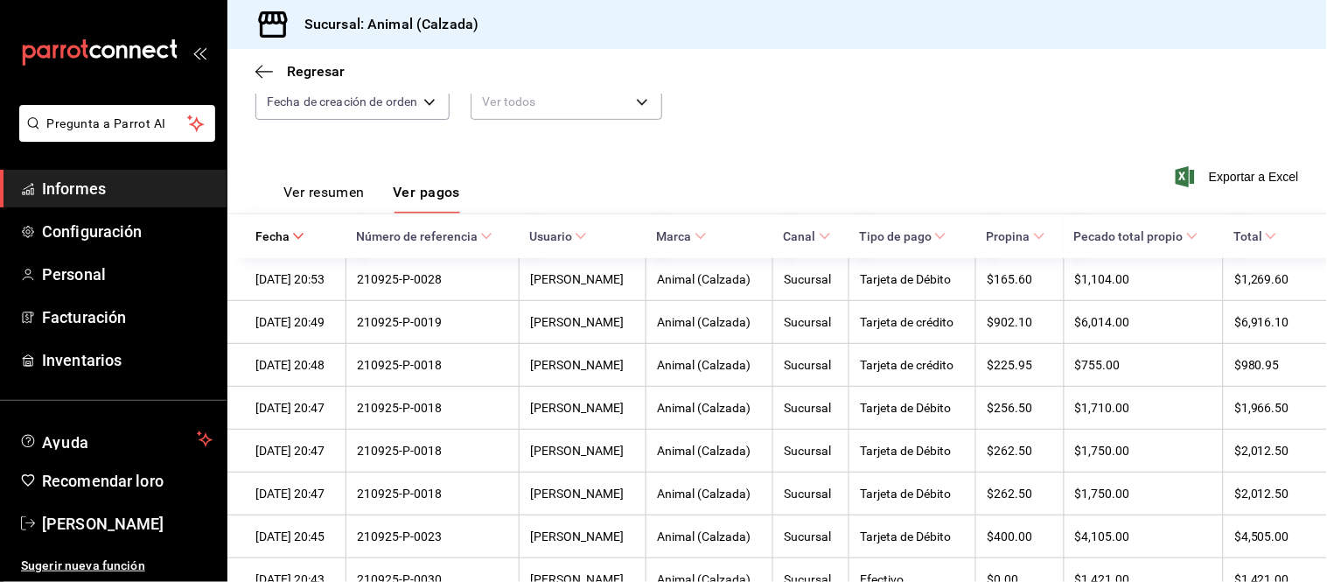
click at [348, 184] on font "Ver resumen" at bounding box center [324, 192] width 81 height 17
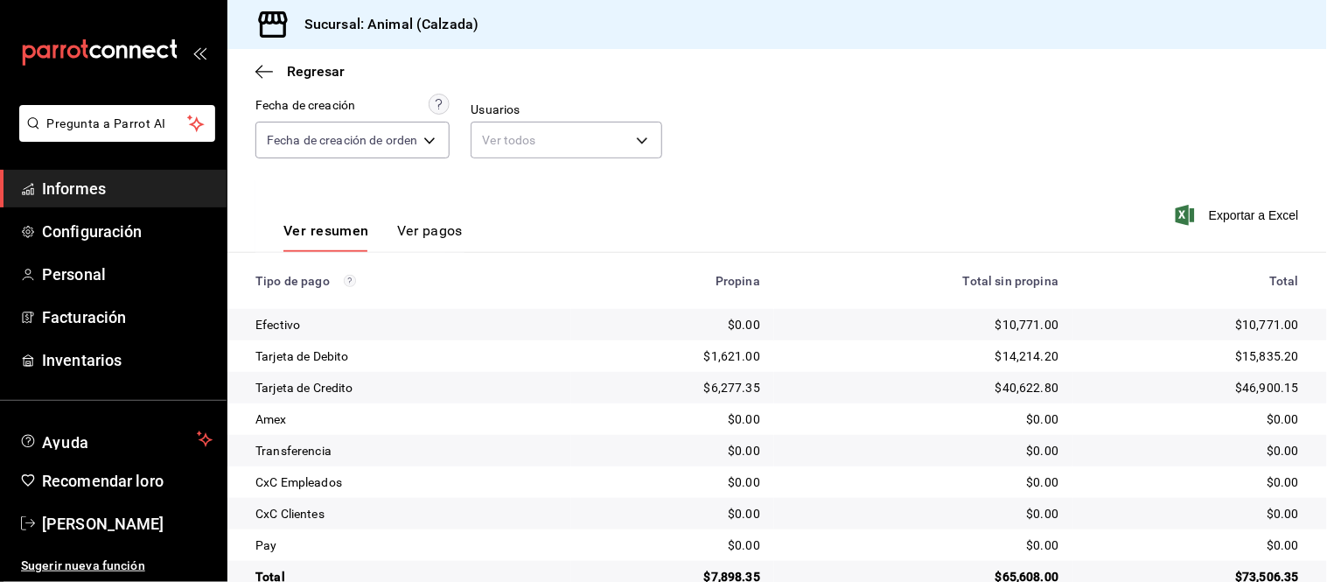
scroll to position [191, 0]
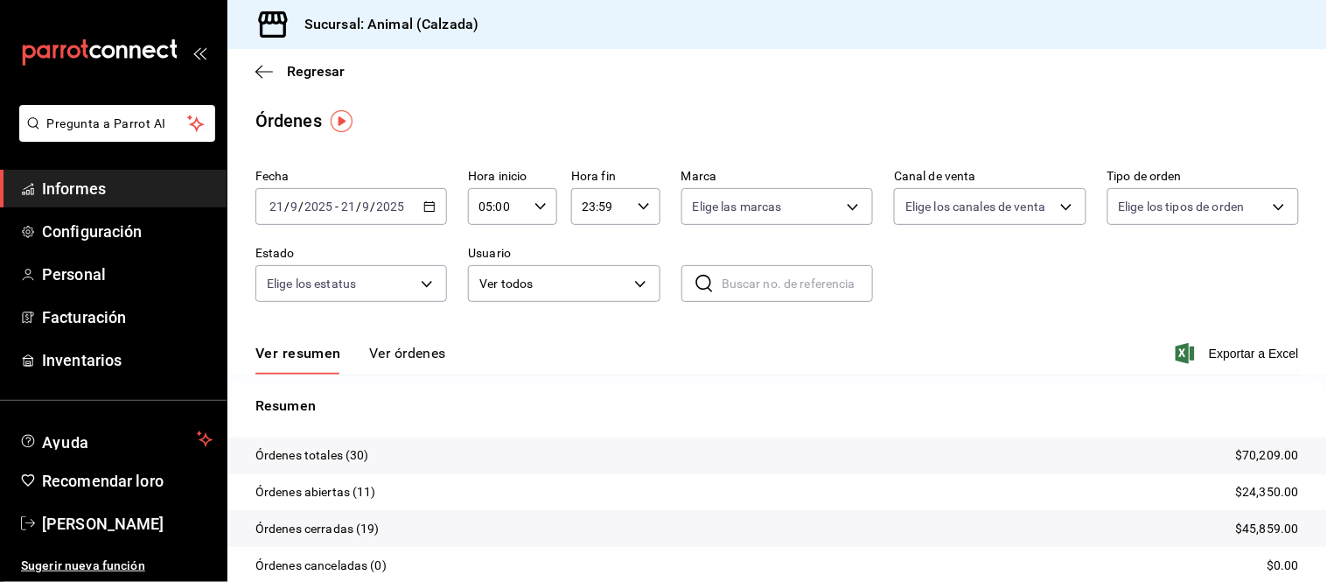
click at [405, 353] on font "Ver órdenes" at bounding box center [407, 353] width 77 height 17
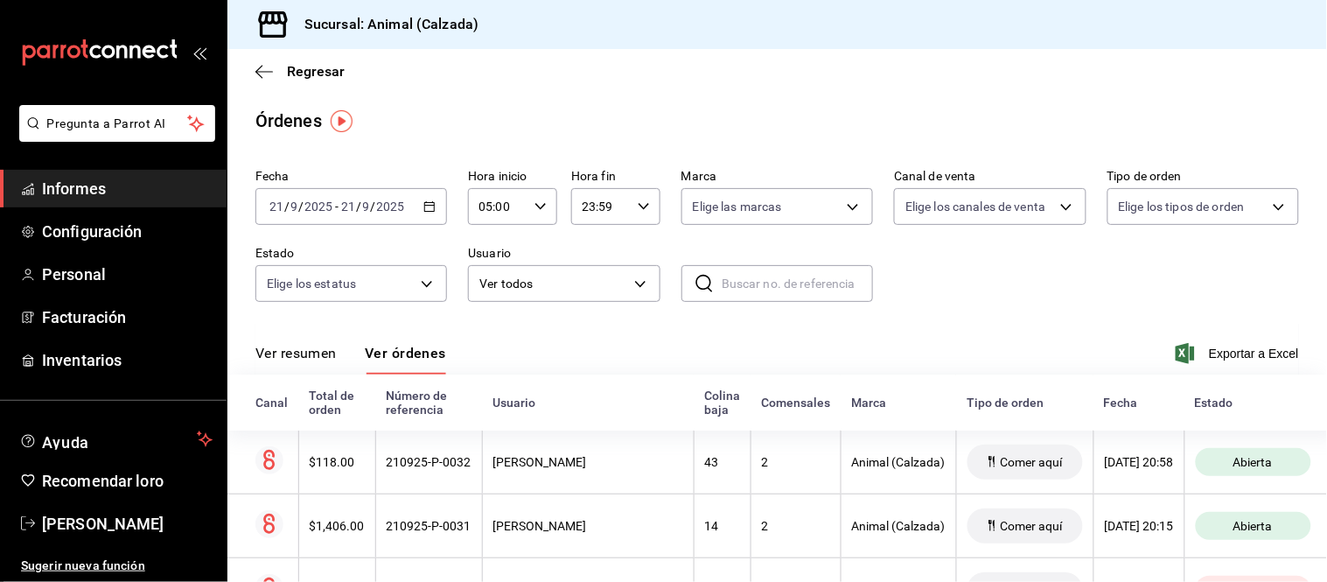
click at [344, 362] on div "Ver resumen Ver órdenes" at bounding box center [351, 359] width 191 height 31
click at [330, 361] on font "Ver resumen" at bounding box center [296, 353] width 81 height 17
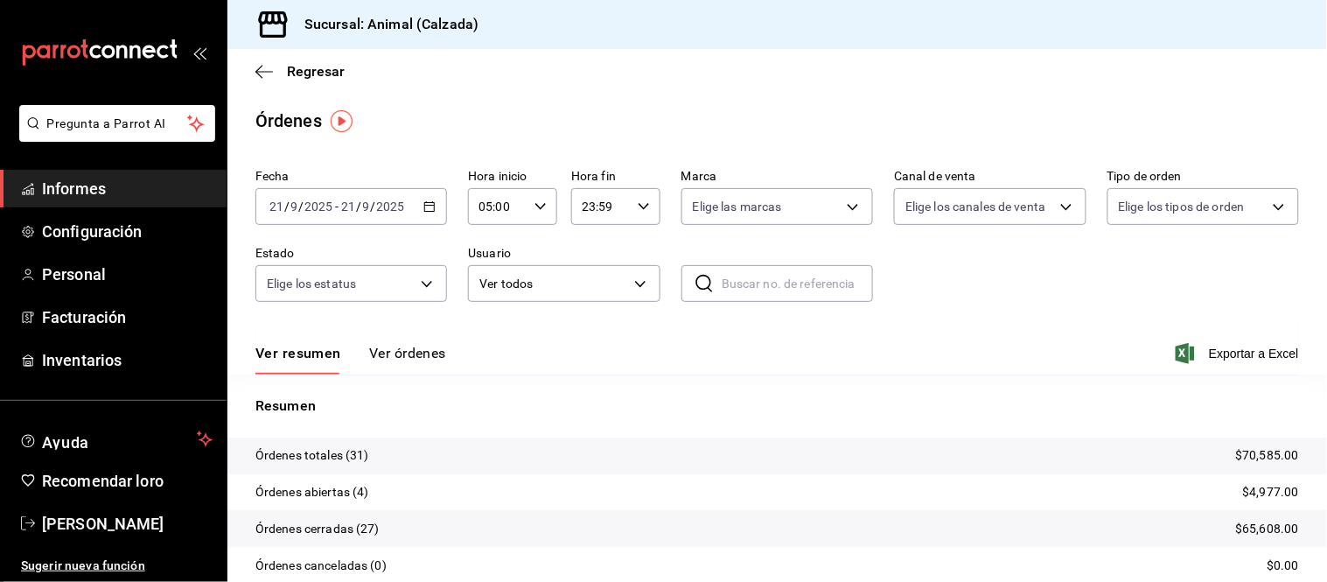
click at [420, 357] on font "Ver órdenes" at bounding box center [407, 353] width 77 height 17
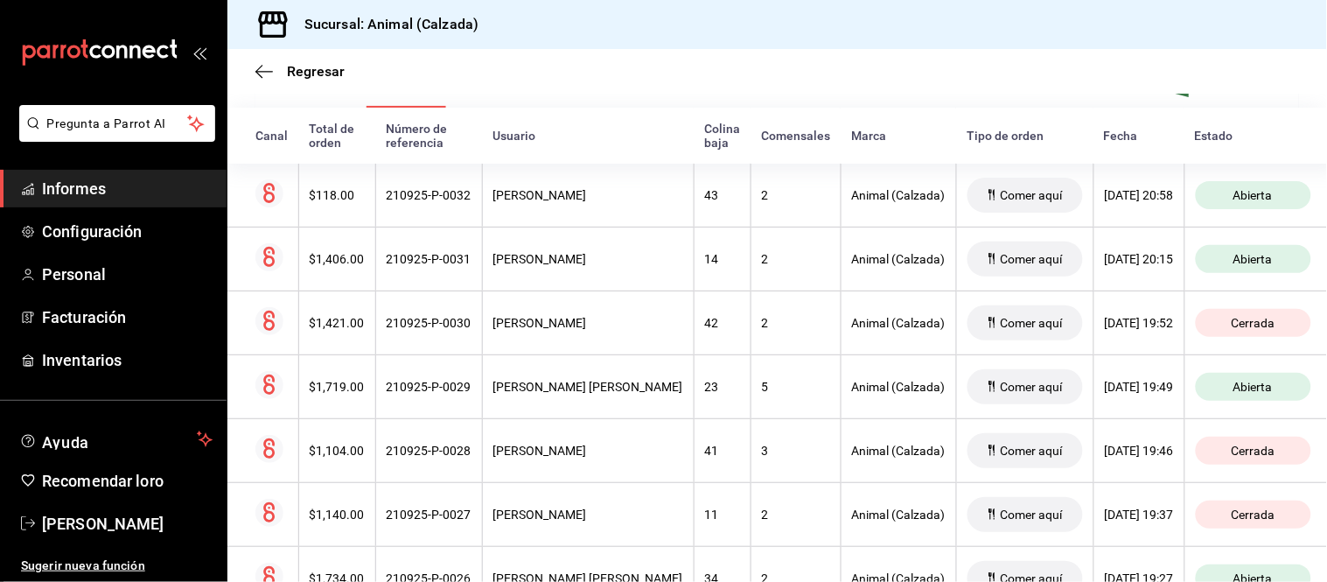
scroll to position [165, 0]
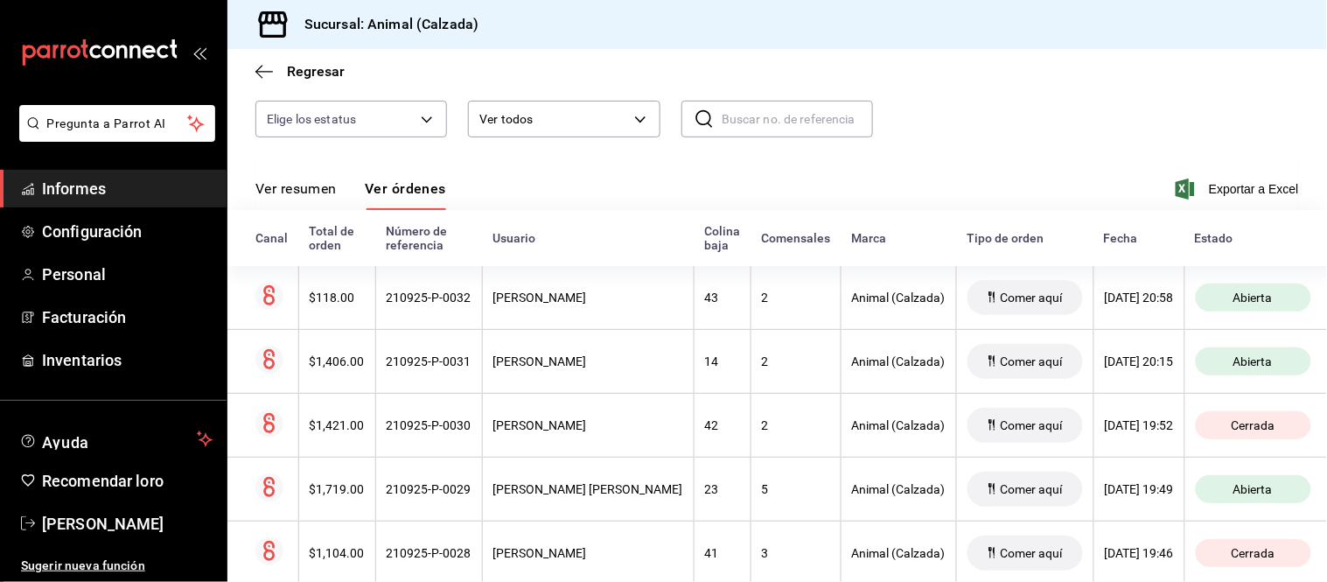
click at [291, 199] on button "Ver resumen" at bounding box center [296, 194] width 81 height 31
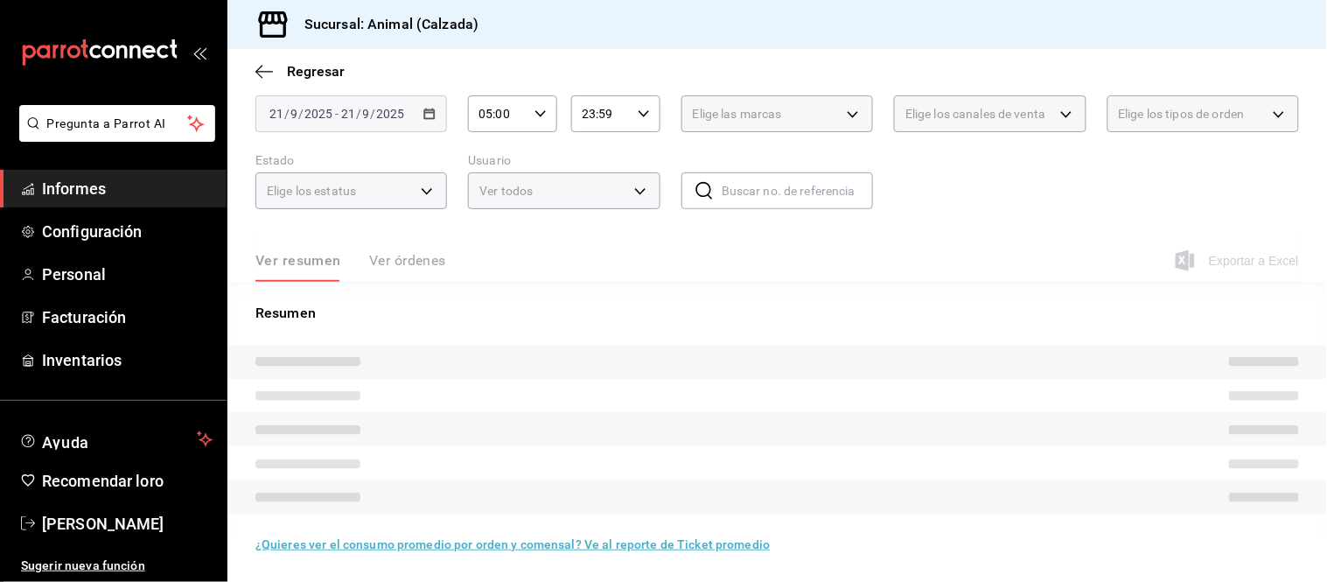
scroll to position [106, 0]
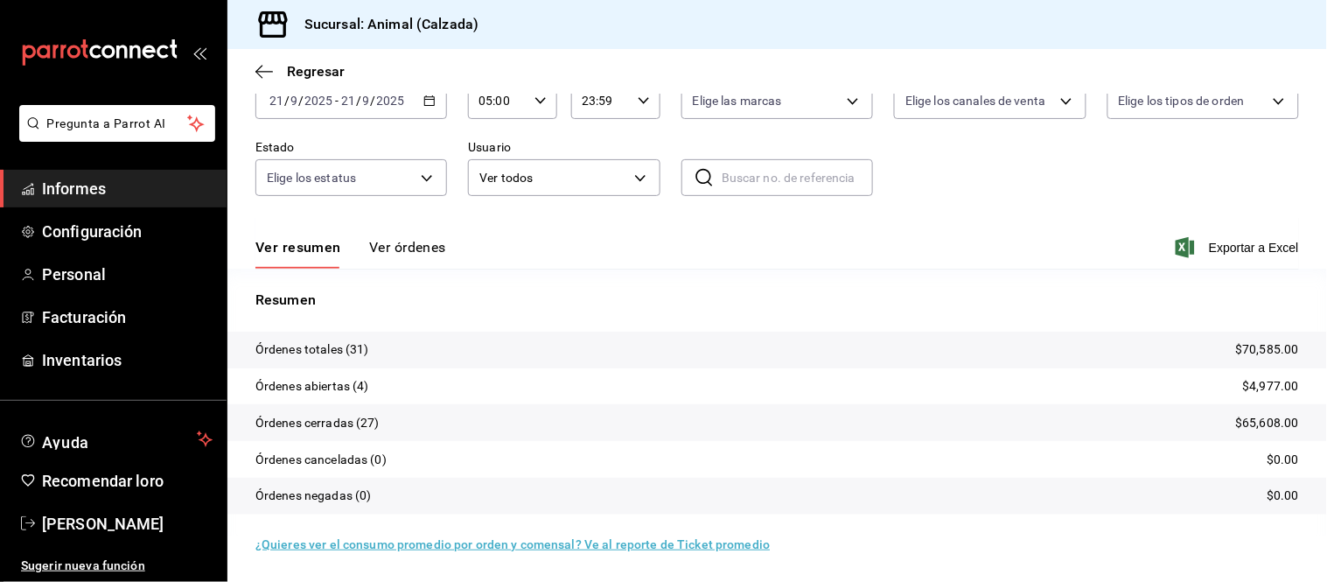
click at [413, 251] on font "Ver órdenes" at bounding box center [407, 247] width 77 height 17
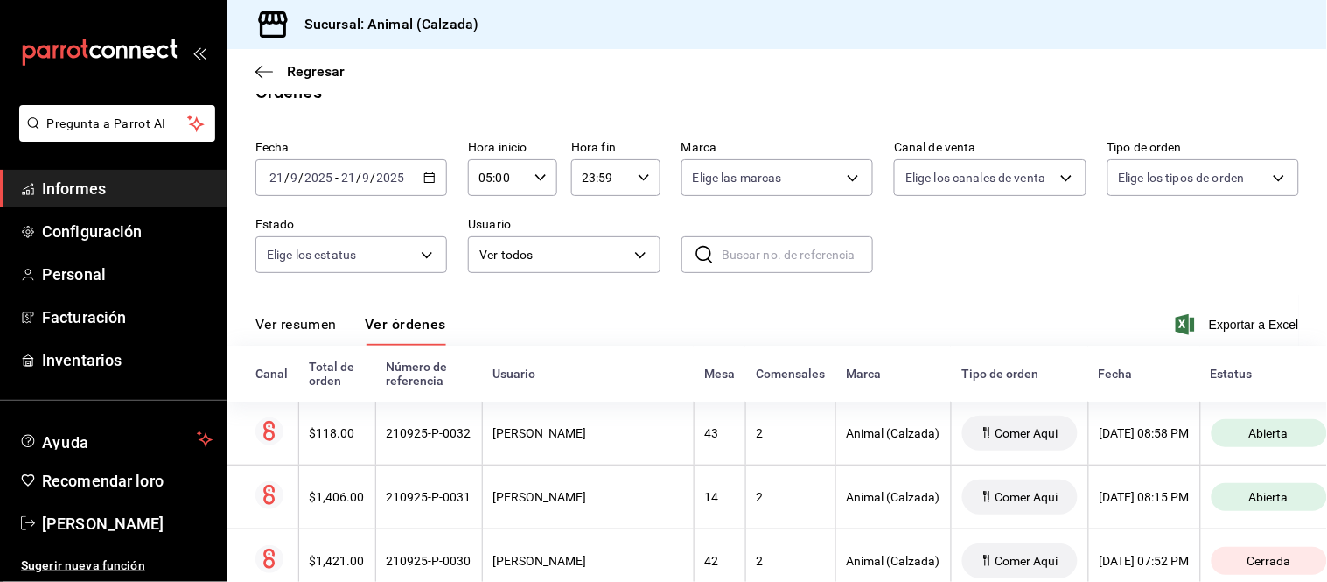
scroll to position [106, 0]
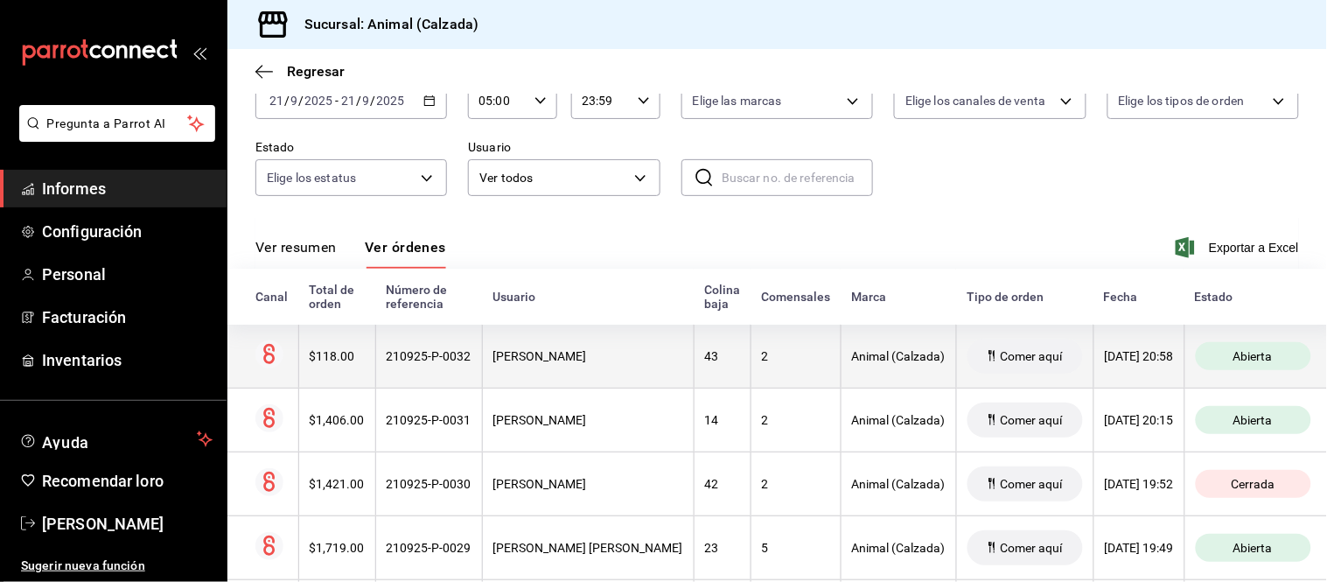
click at [1001, 380] on th "Comer aquí" at bounding box center [1024, 357] width 137 height 64
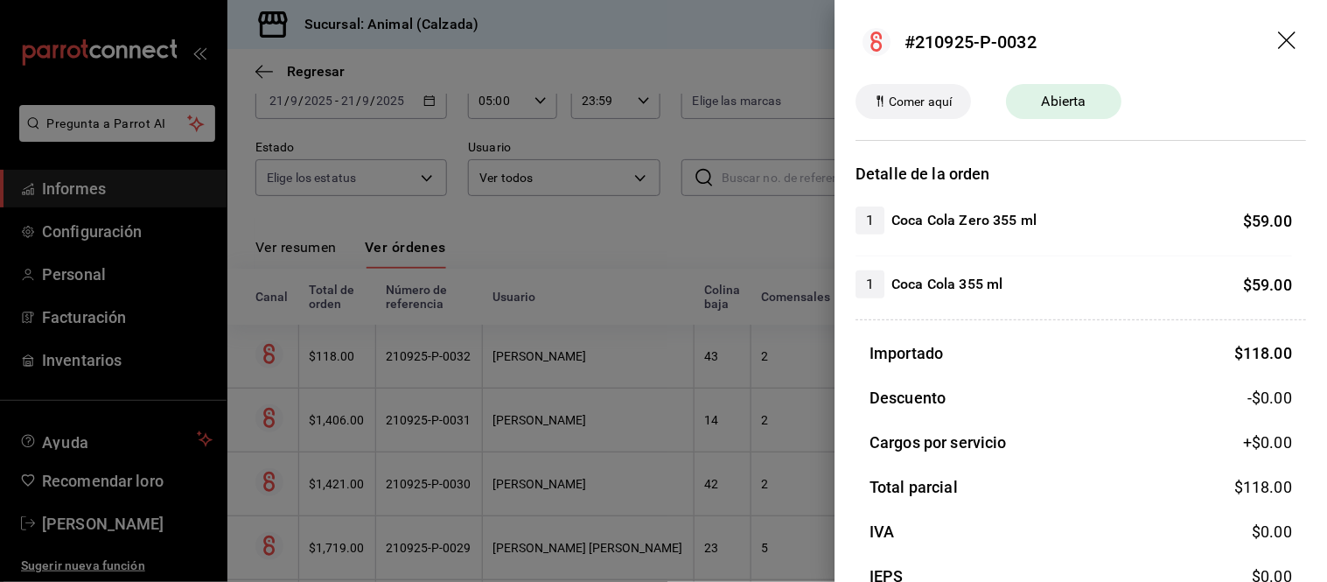
click at [704, 417] on div at bounding box center [663, 291] width 1327 height 582
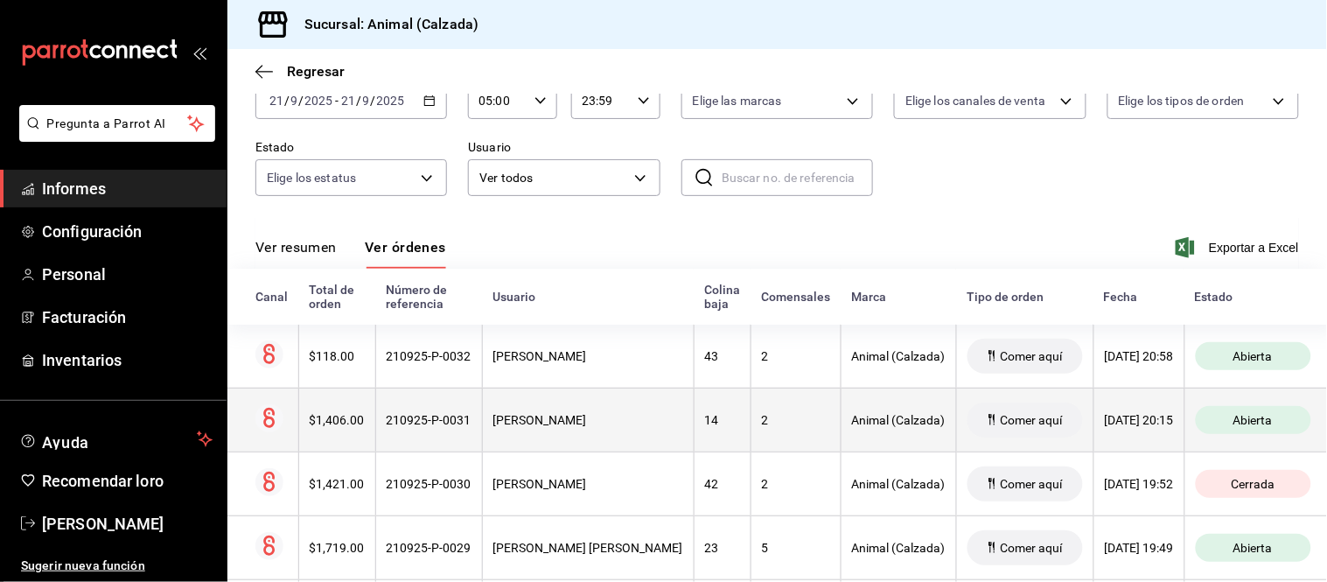
click at [762, 424] on font "2" at bounding box center [765, 420] width 7 height 14
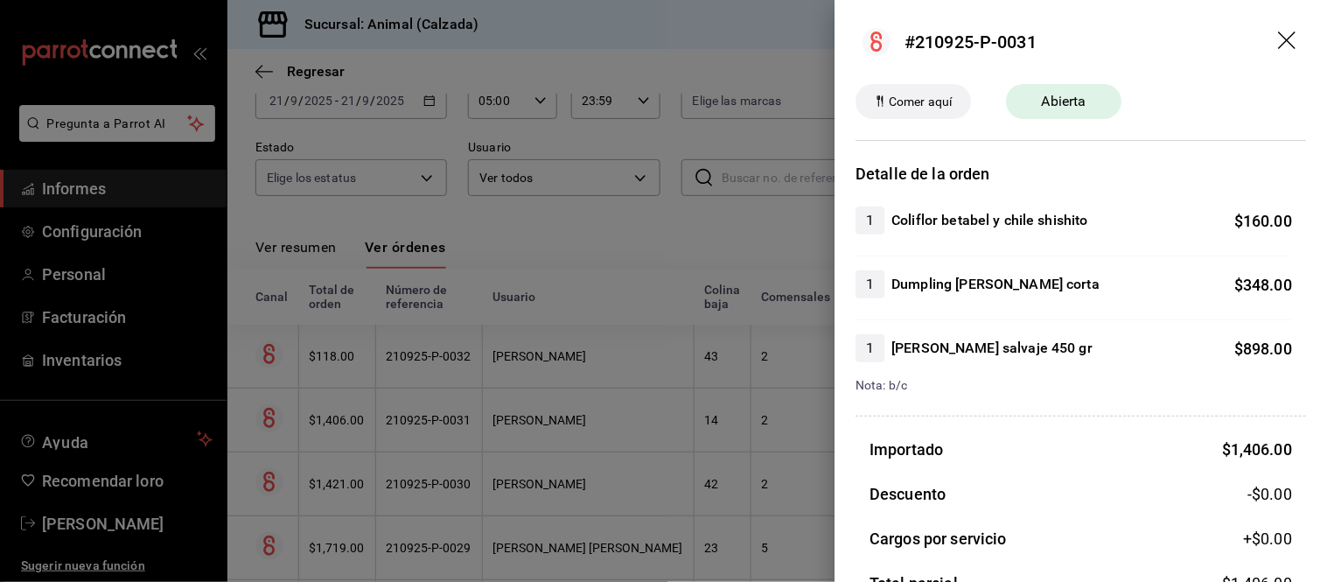
click at [712, 424] on div at bounding box center [663, 291] width 1327 height 582
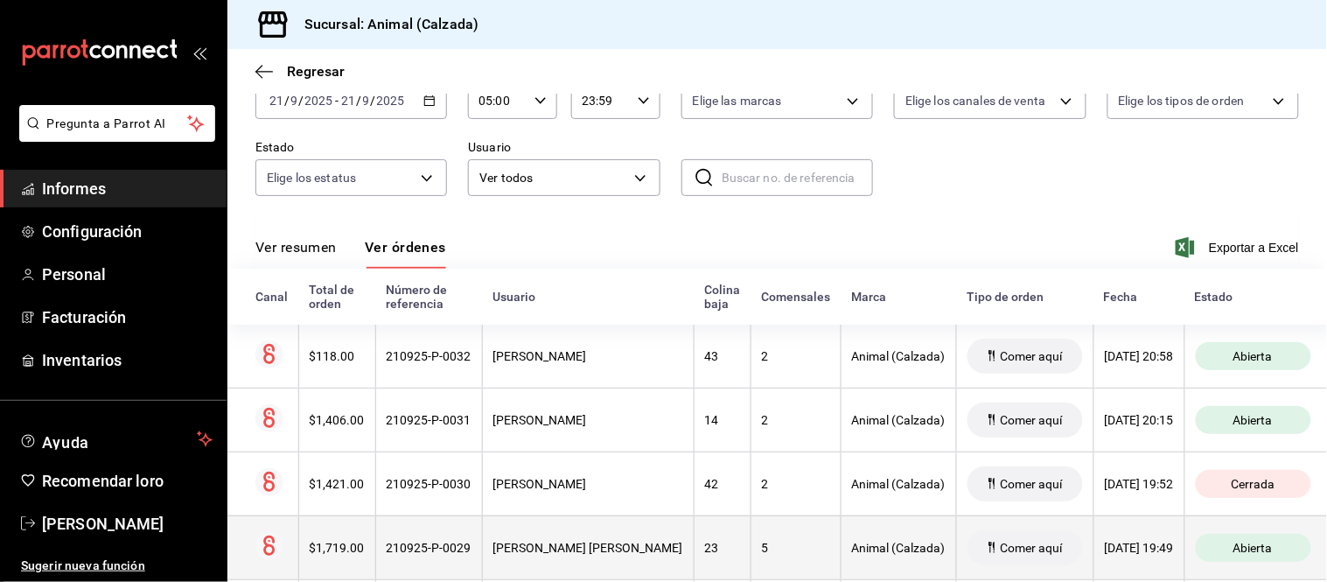
click at [771, 548] on div "5" at bounding box center [796, 548] width 68 height 14
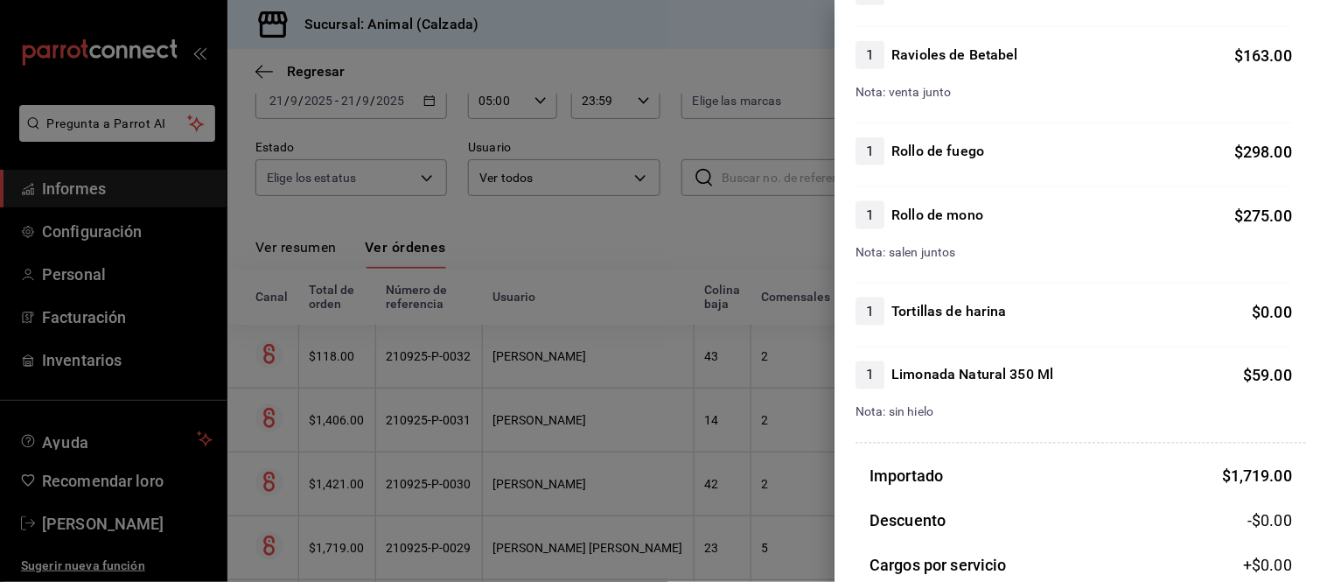
scroll to position [583, 0]
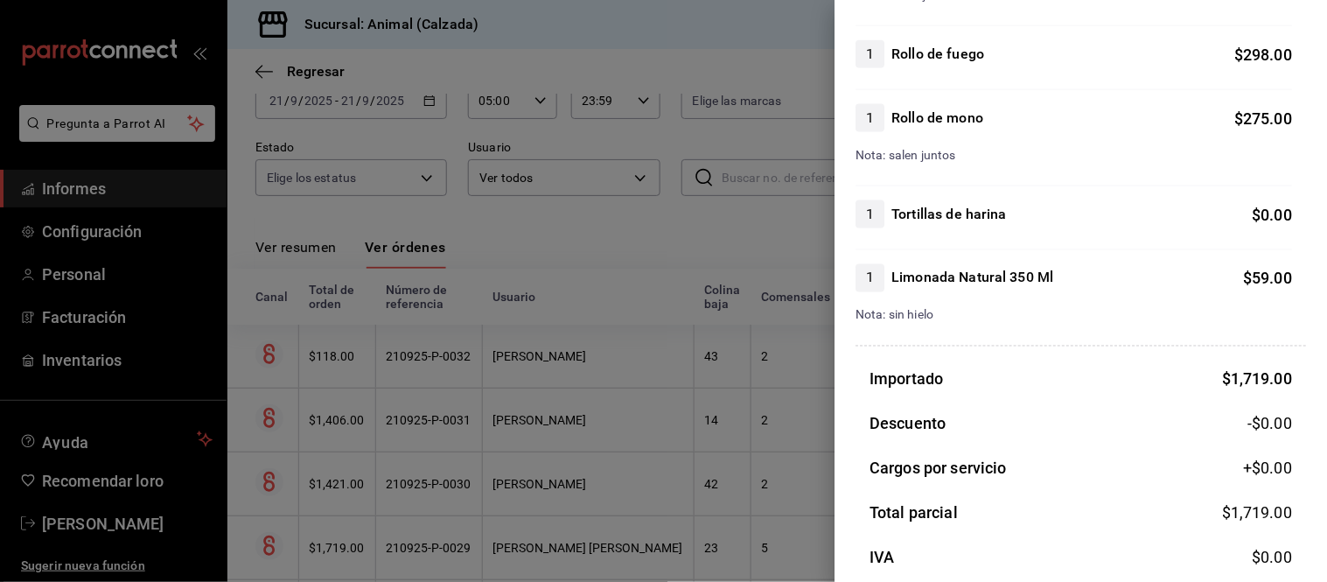
click at [747, 545] on div at bounding box center [663, 291] width 1327 height 582
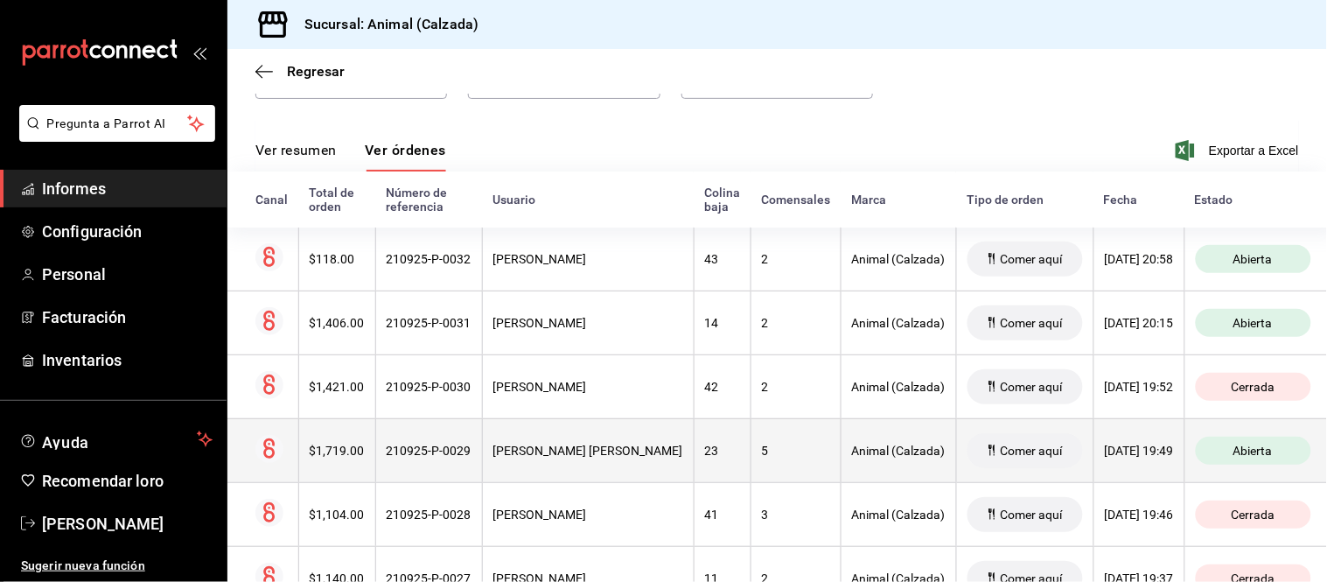
scroll to position [300, 0]
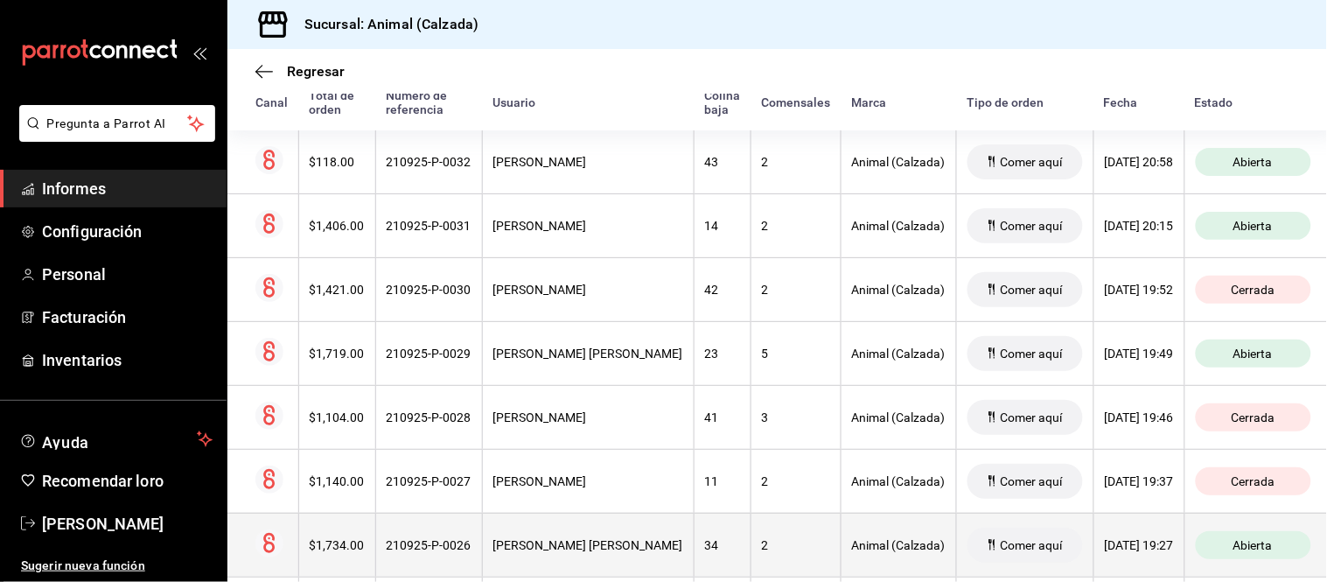
click at [762, 545] on div "2" at bounding box center [796, 545] width 68 height 14
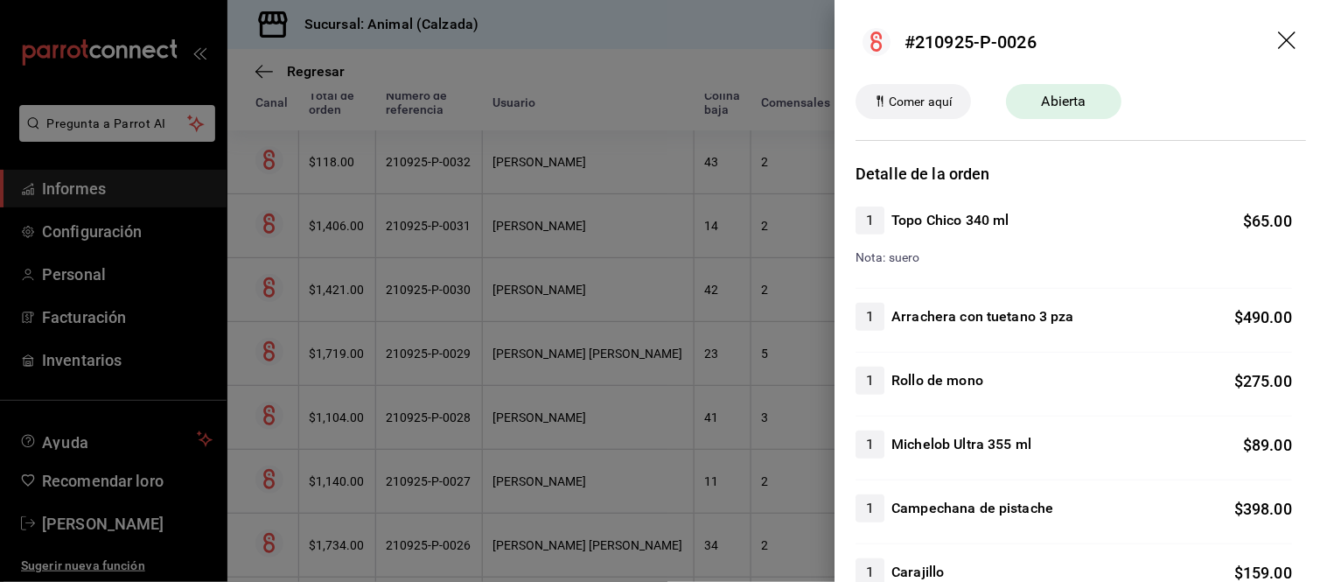
click at [746, 517] on div at bounding box center [663, 291] width 1327 height 582
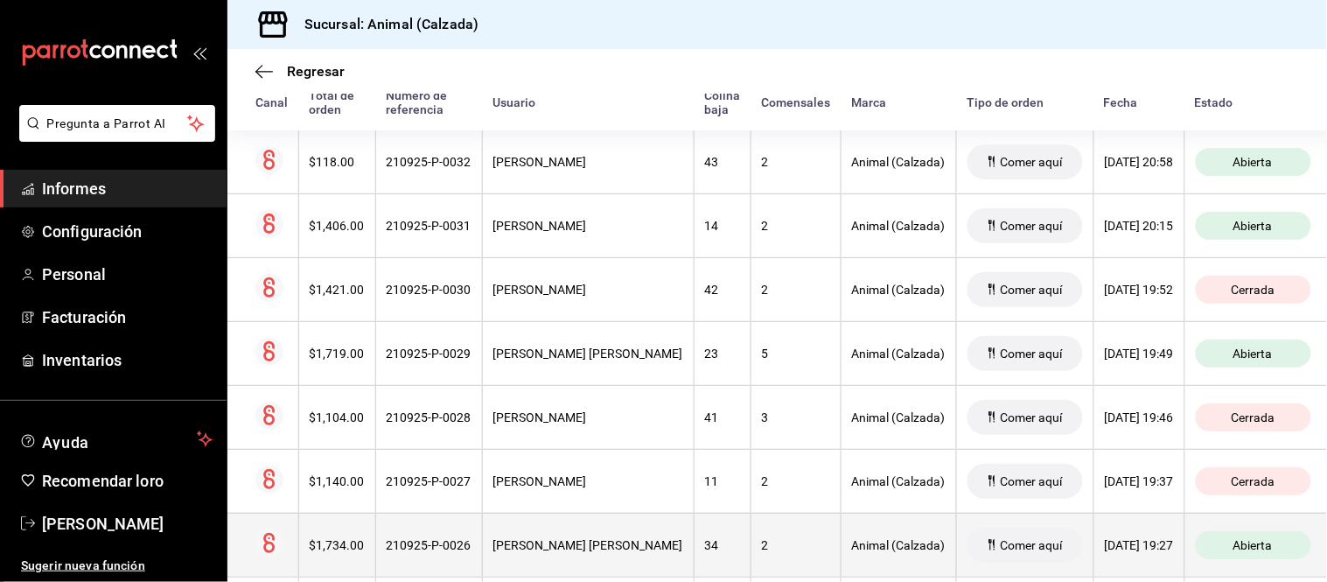
click at [751, 538] on th "2" at bounding box center [796, 545] width 90 height 64
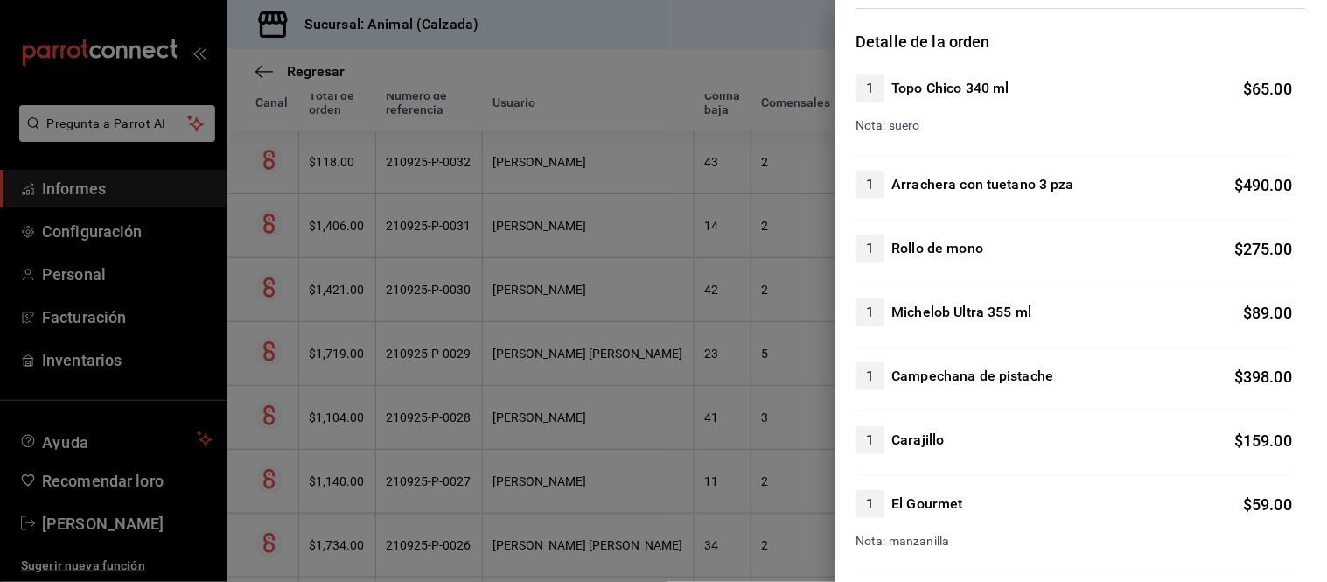
scroll to position [97, 0]
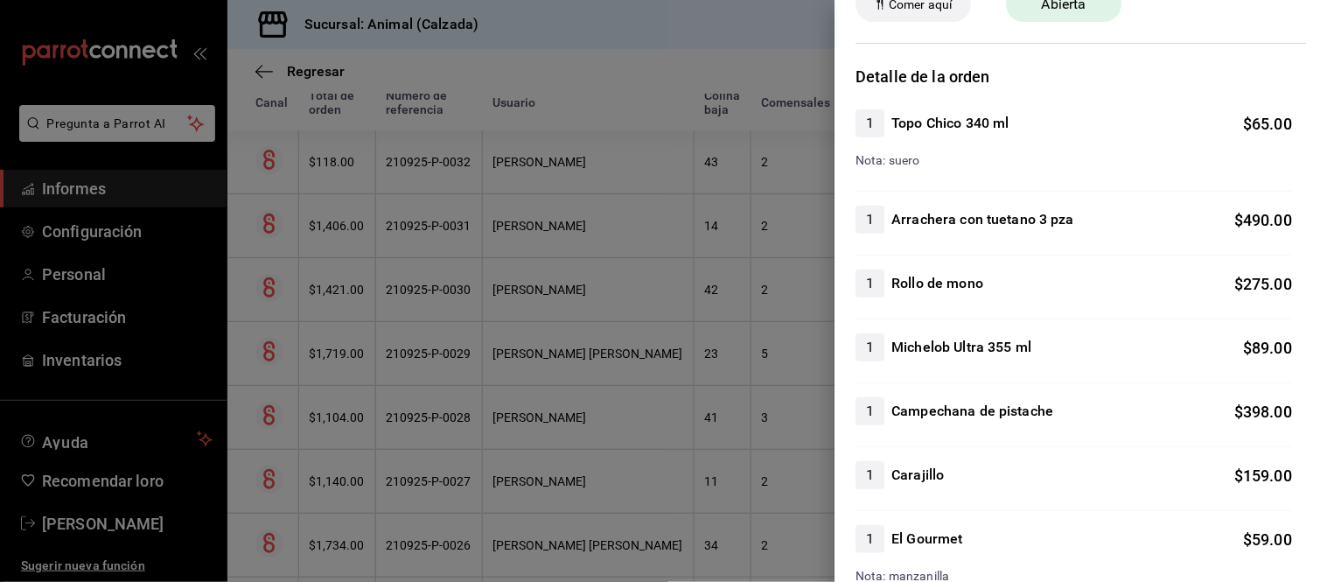
click at [683, 421] on div at bounding box center [663, 291] width 1327 height 582
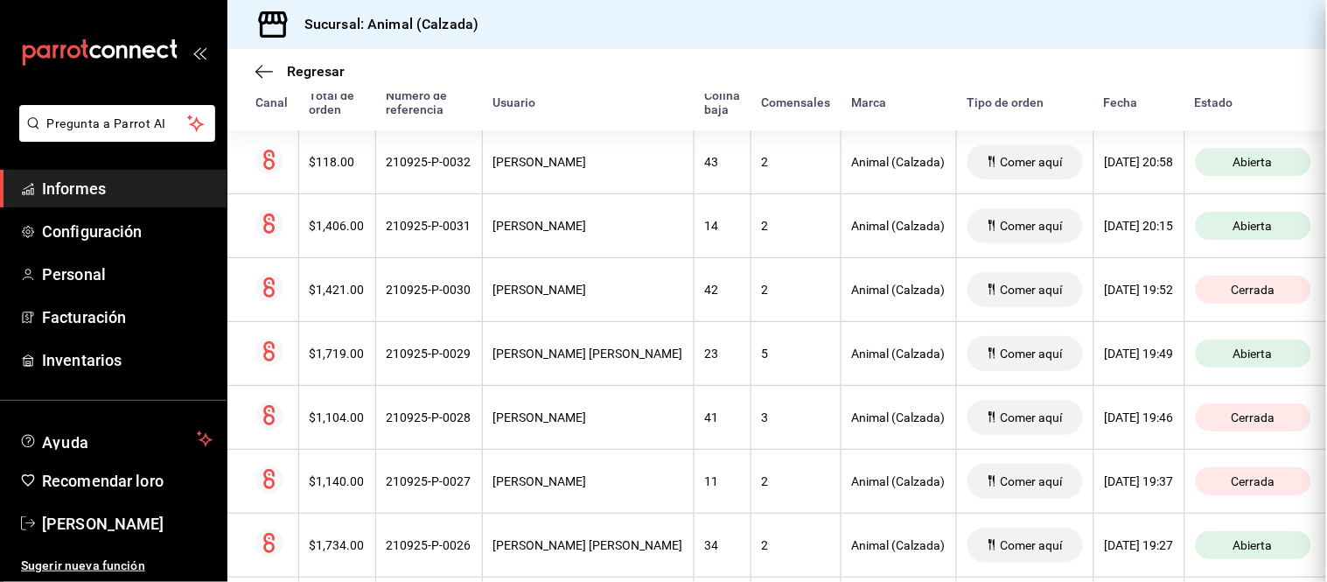
scroll to position [0, 0]
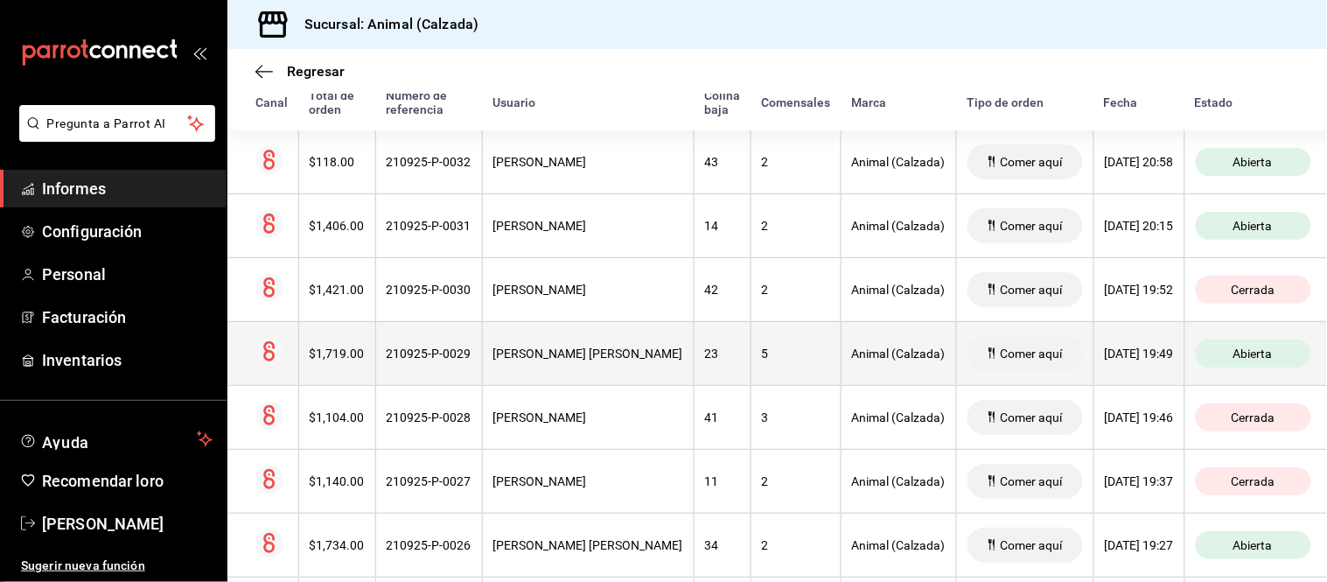
click at [694, 368] on th "23" at bounding box center [722, 353] width 57 height 64
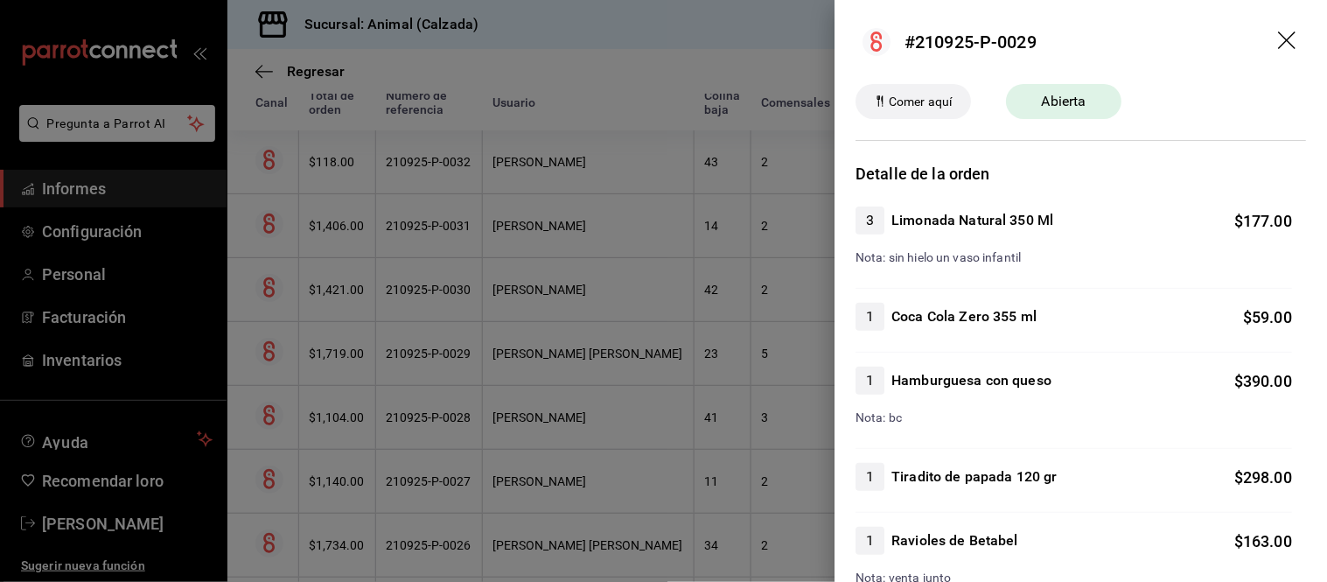
click at [693, 389] on div at bounding box center [663, 291] width 1327 height 582
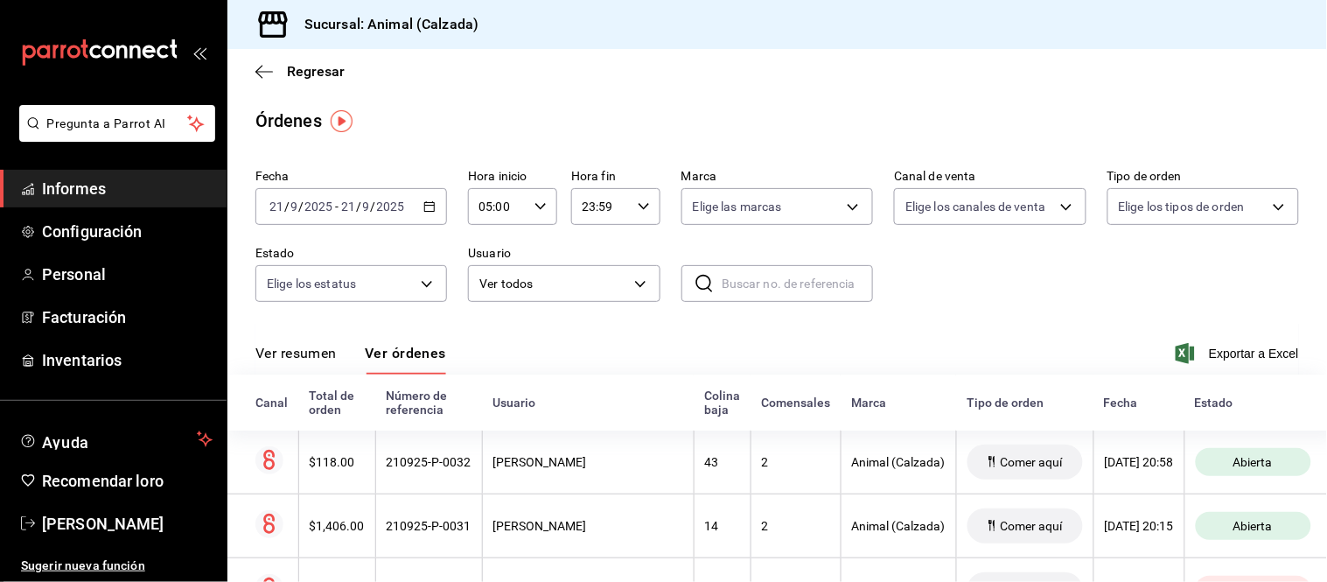
click at [327, 361] on font "Ver resumen" at bounding box center [296, 353] width 81 height 17
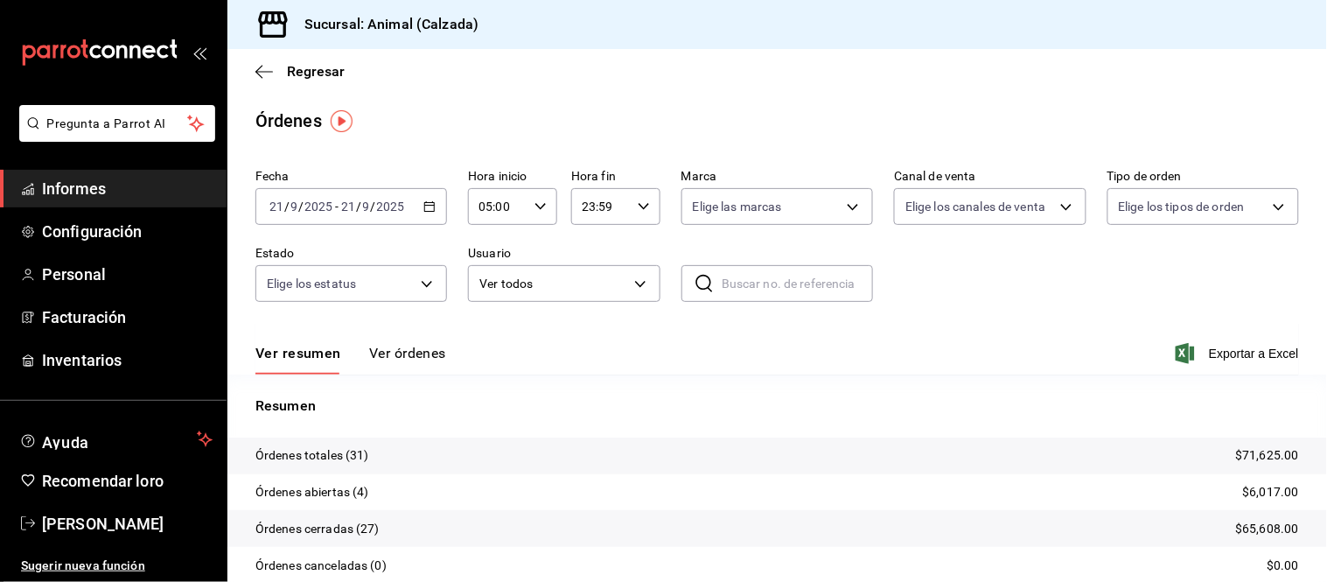
click at [400, 361] on font "Ver órdenes" at bounding box center [407, 353] width 77 height 17
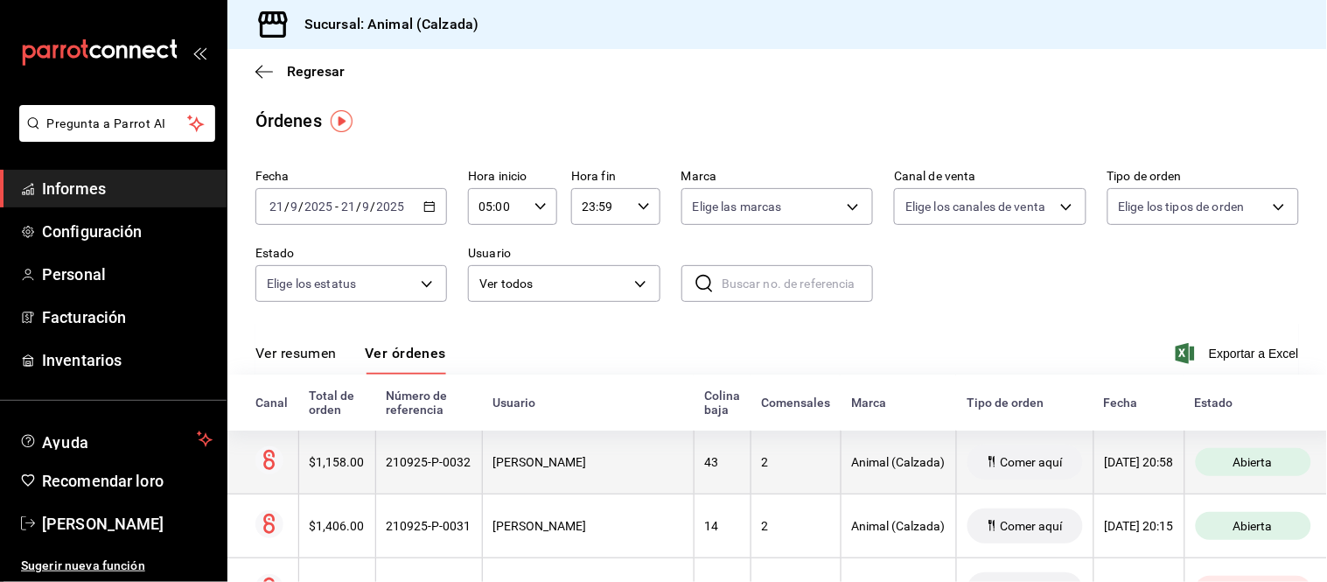
click at [585, 458] on font "[PERSON_NAME]" at bounding box center [541, 462] width 94 height 14
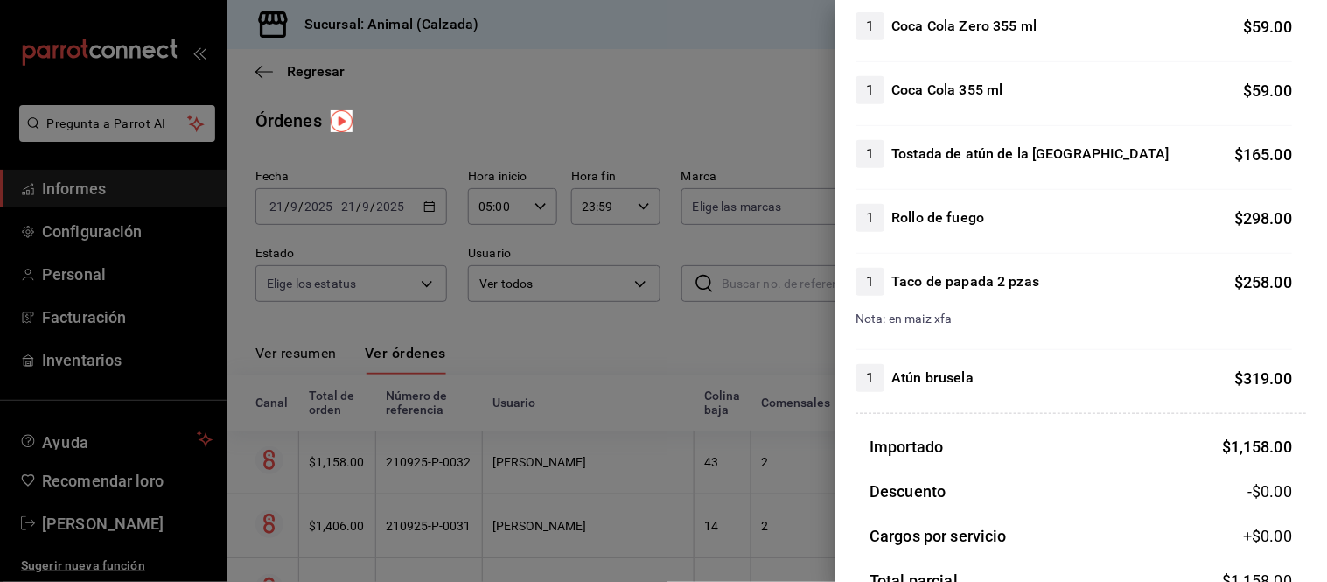
scroll to position [97, 0]
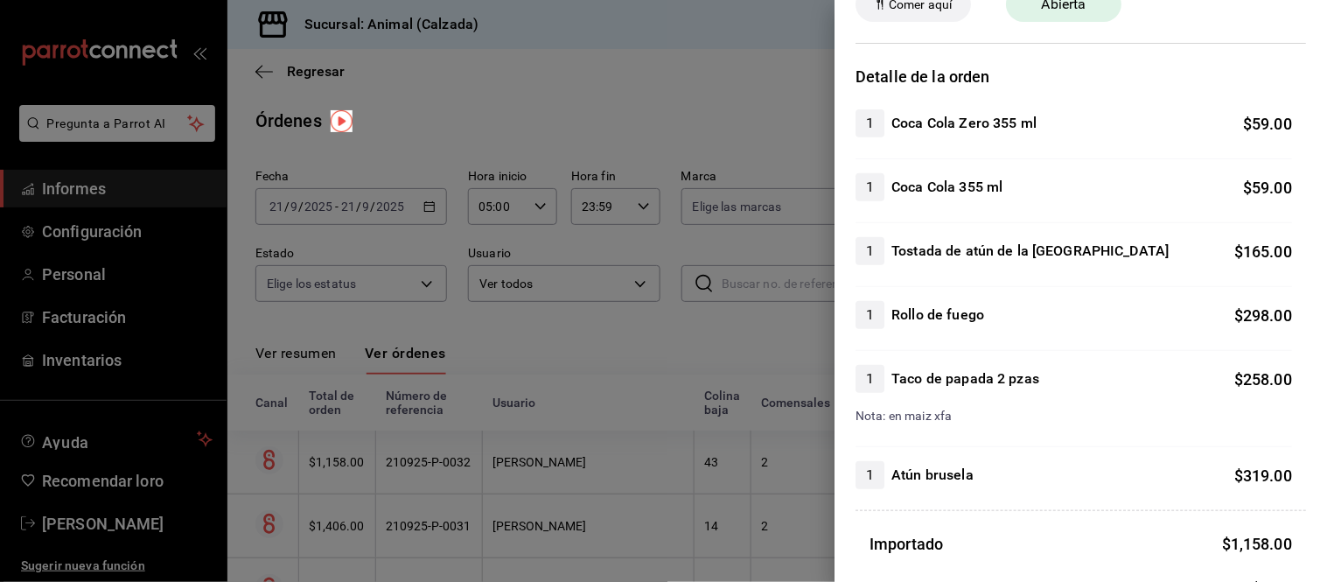
click at [747, 516] on div at bounding box center [663, 291] width 1327 height 582
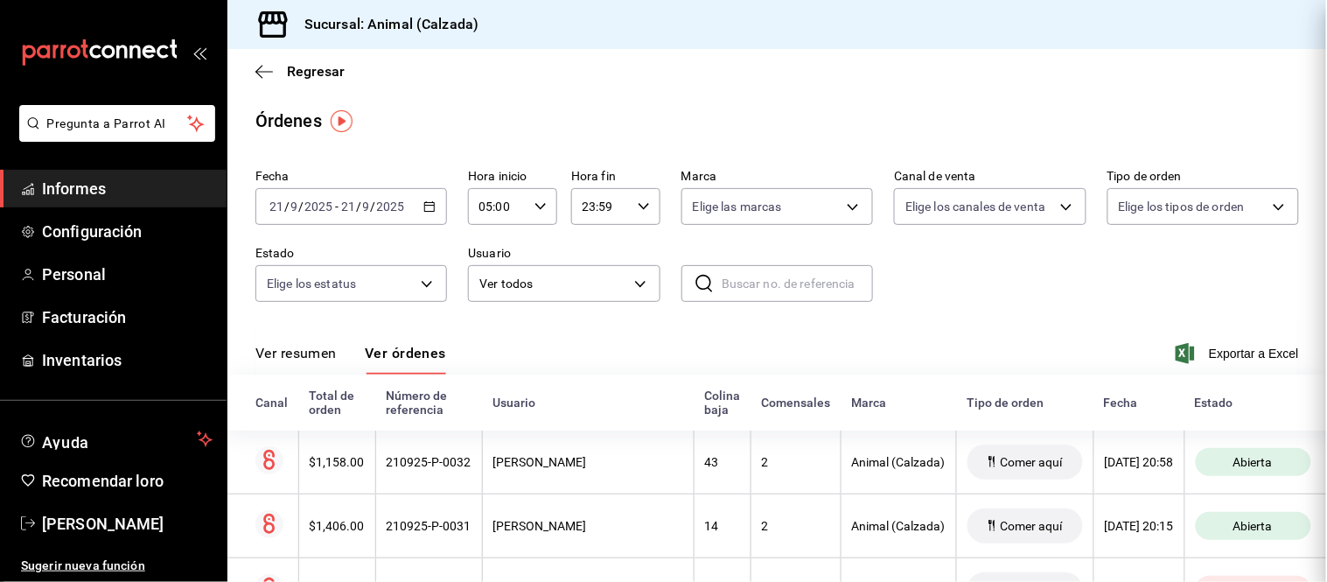
scroll to position [0, 0]
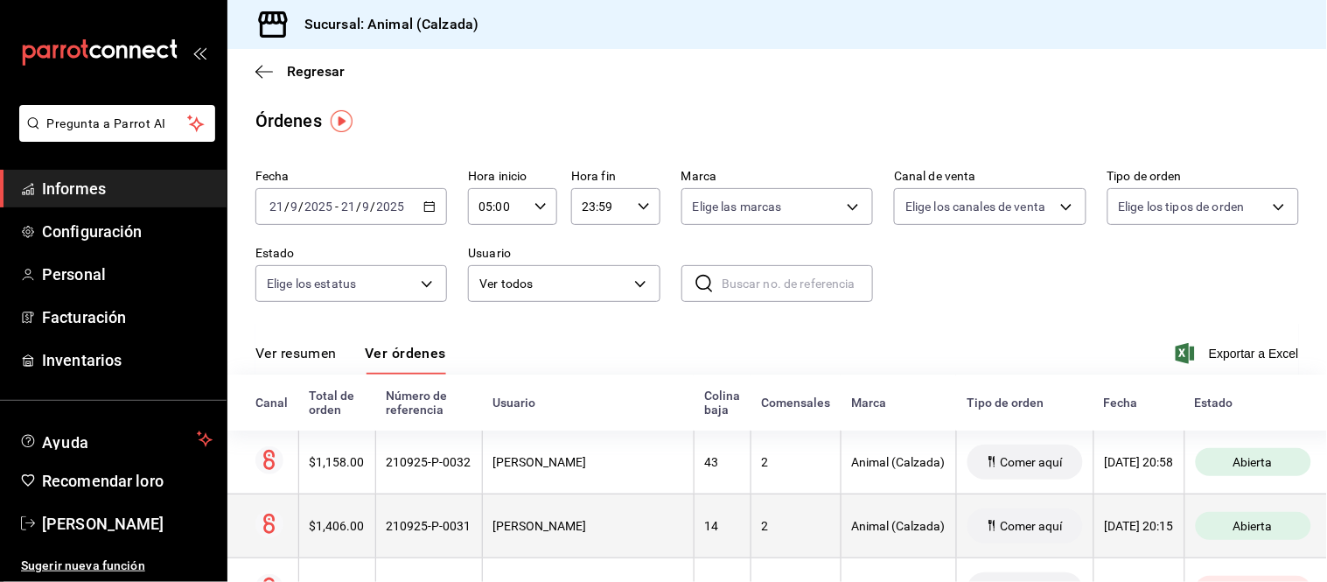
click at [694, 516] on th "14" at bounding box center [722, 526] width 57 height 64
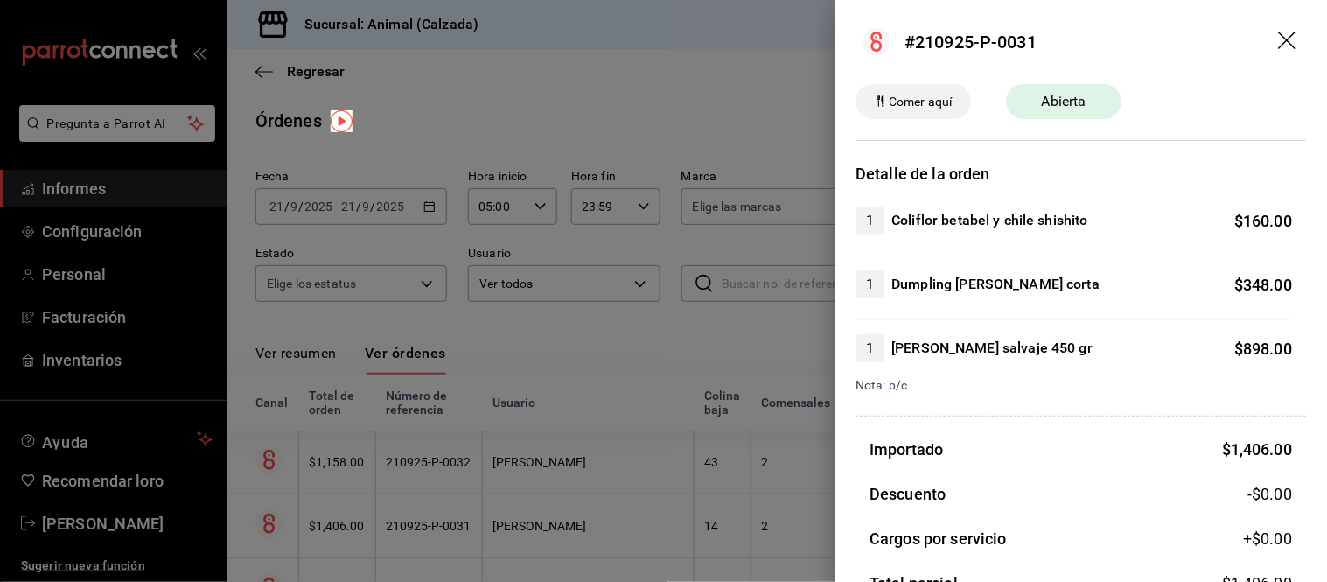
click at [666, 512] on div at bounding box center [663, 291] width 1327 height 582
